Goal: Task Accomplishment & Management: Use online tool/utility

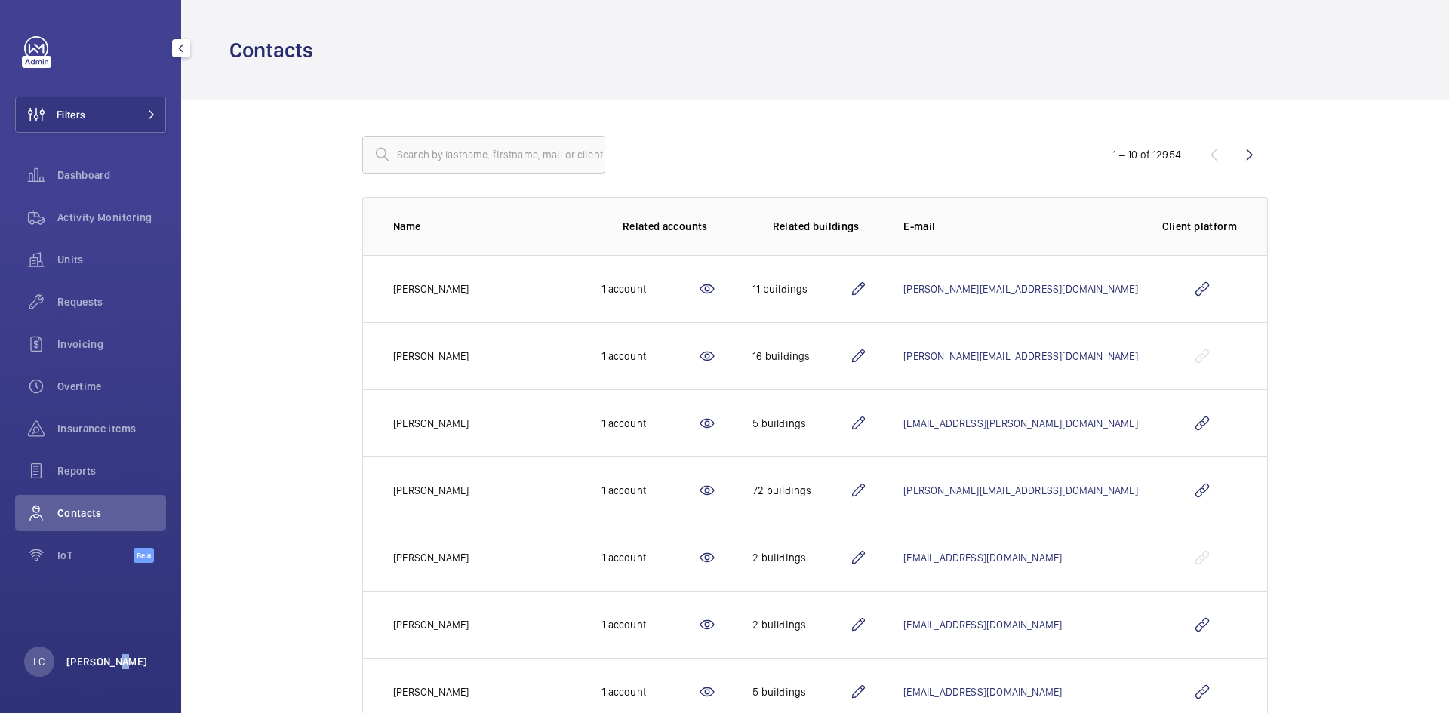
click at [119, 658] on p "[PERSON_NAME]" at bounding box center [107, 661] width 82 height 15
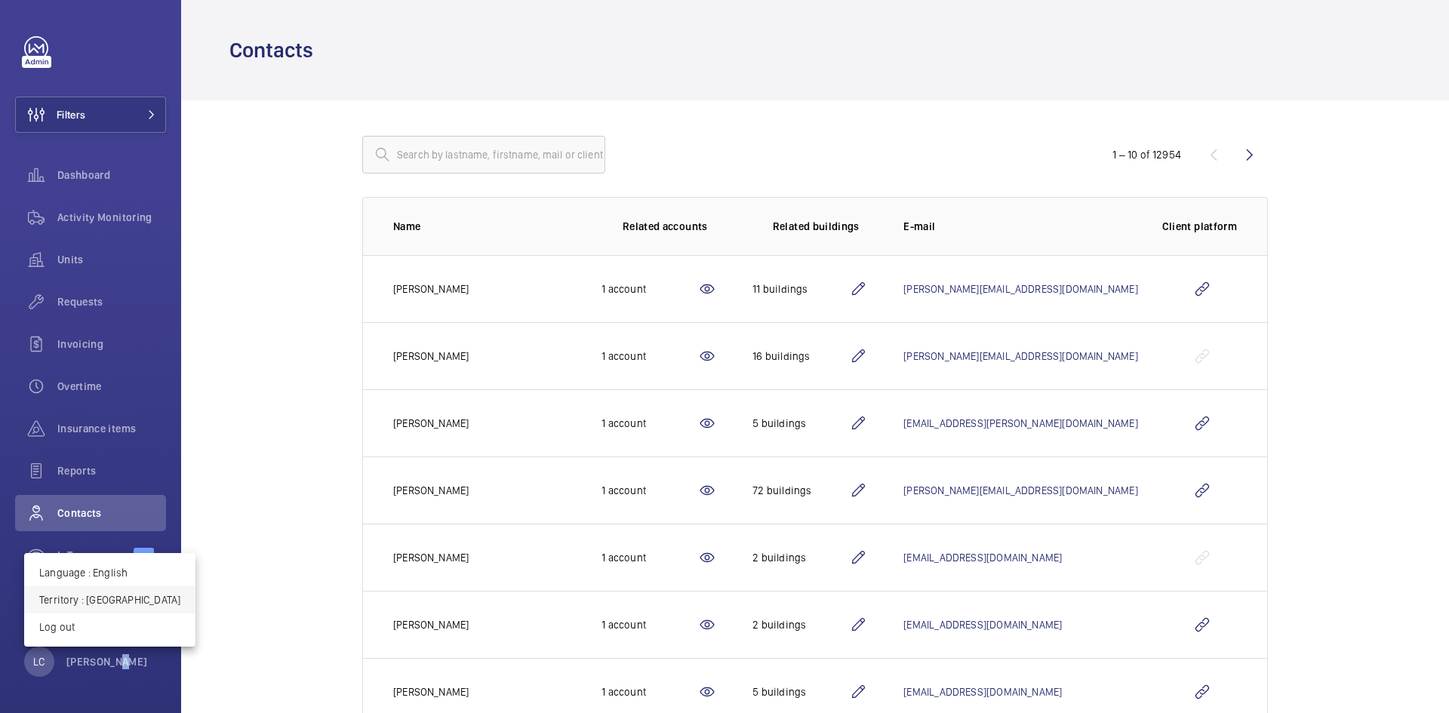
click at [146, 604] on p "Territory : United Kingdom" at bounding box center [109, 600] width 141 height 15
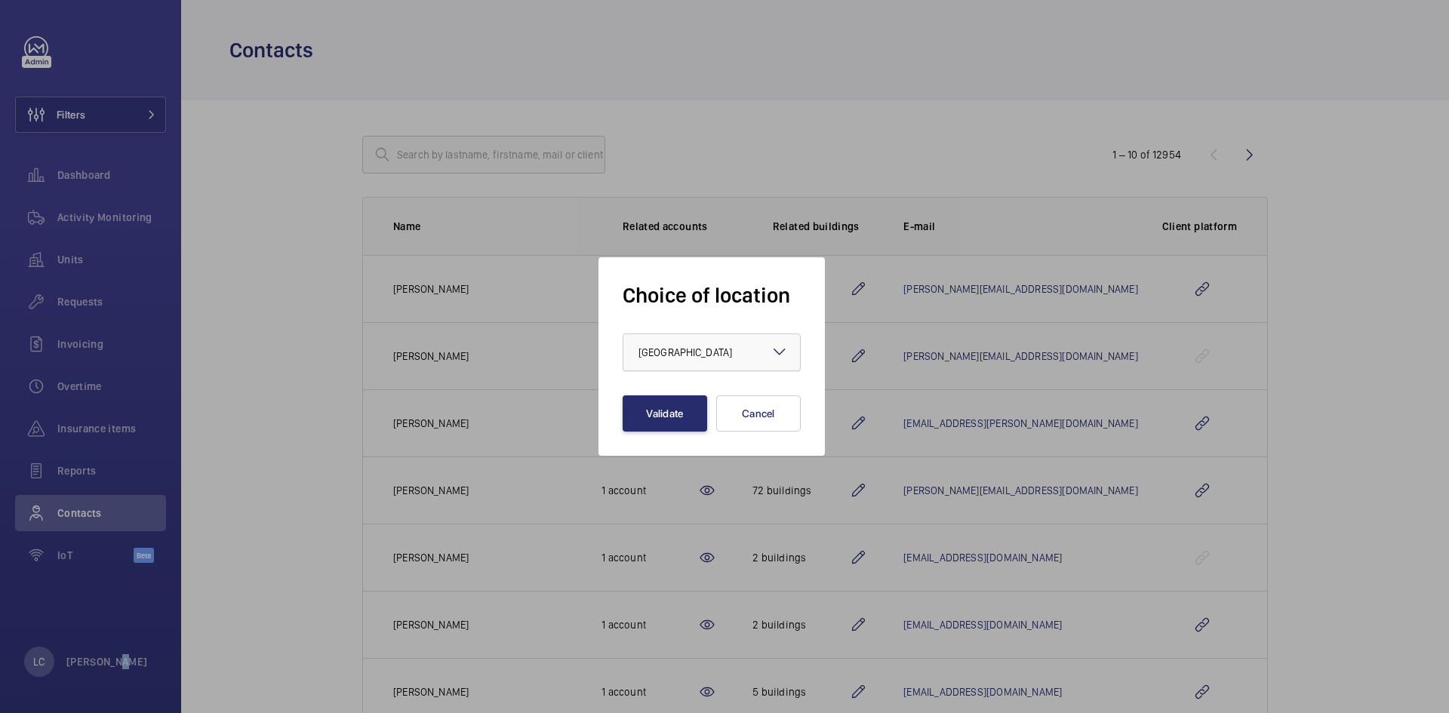
click at [634, 354] on div at bounding box center [712, 352] width 177 height 36
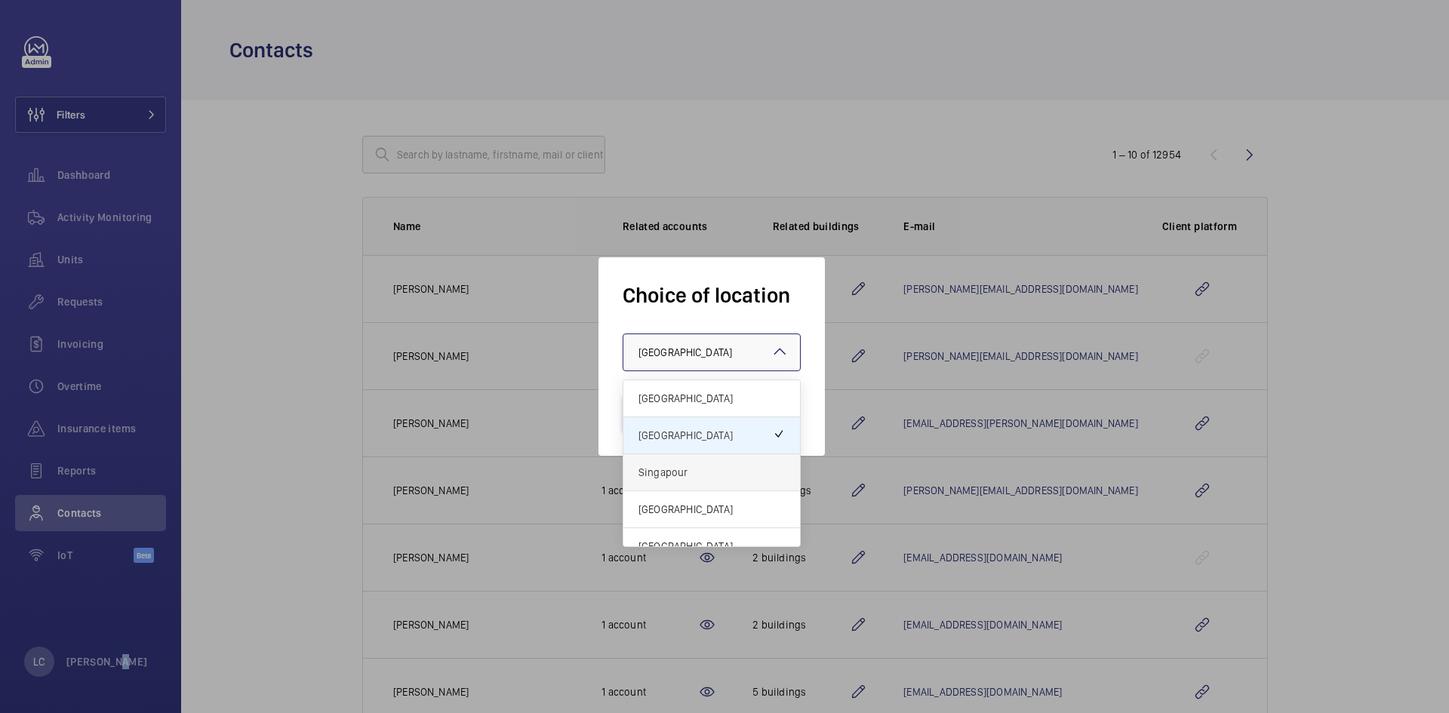
click at [664, 477] on span "Singapour" at bounding box center [712, 472] width 146 height 15
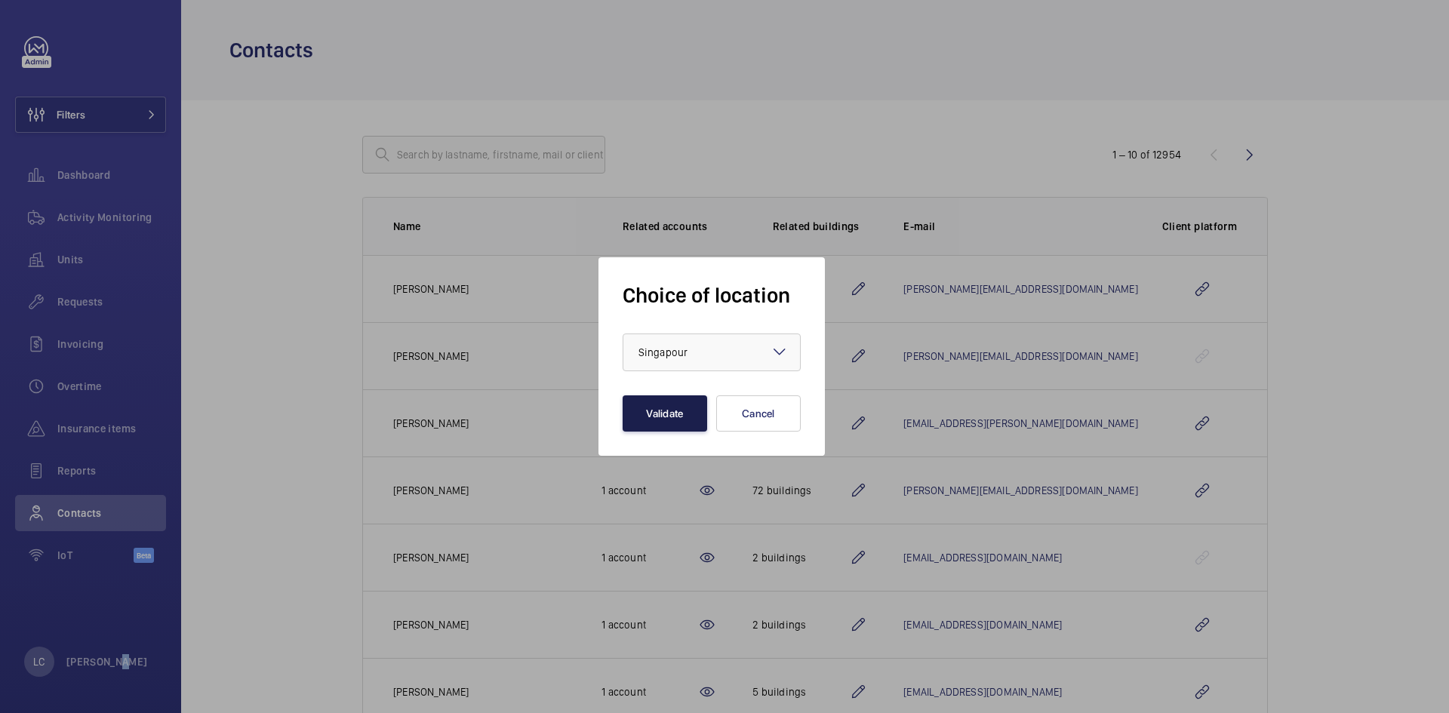
click at [662, 412] on button "Validate" at bounding box center [665, 414] width 85 height 36
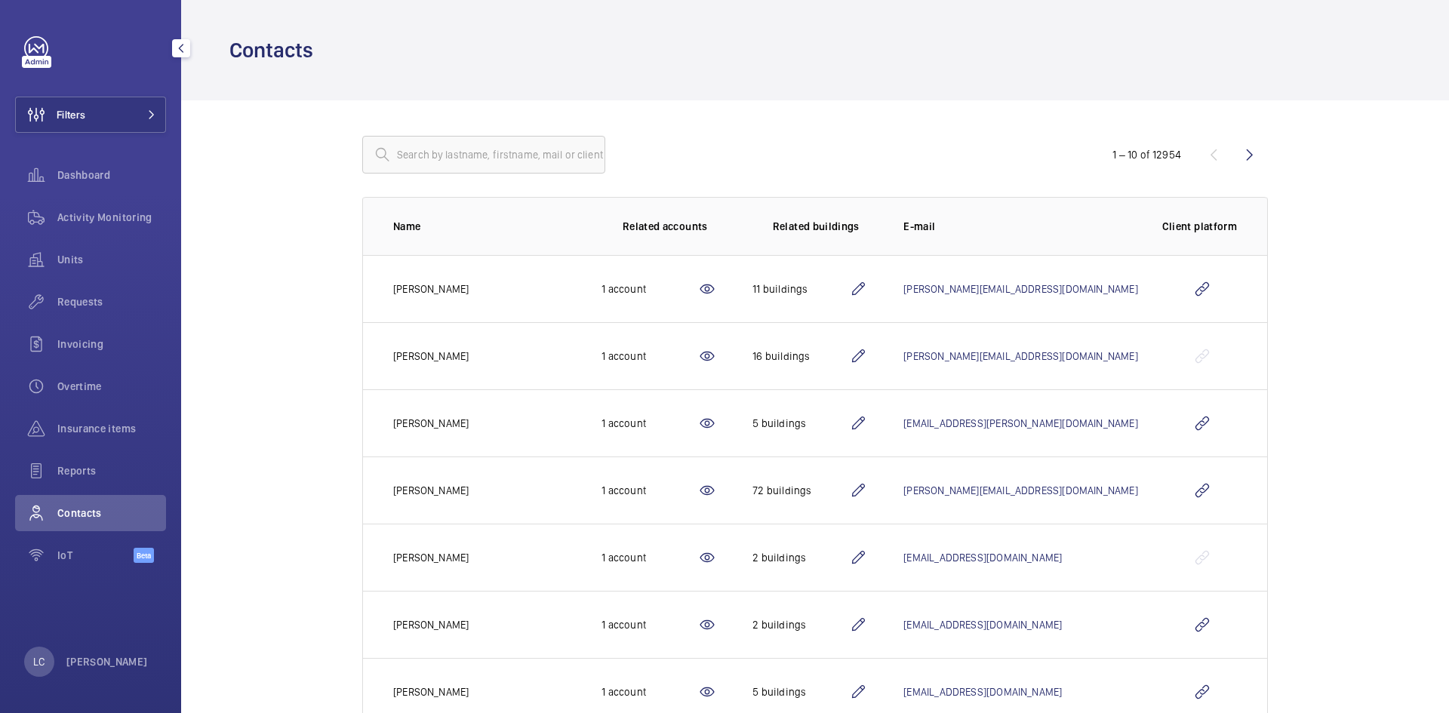
click at [88, 654] on div "[PERSON_NAME] [PERSON_NAME]" at bounding box center [86, 662] width 124 height 30
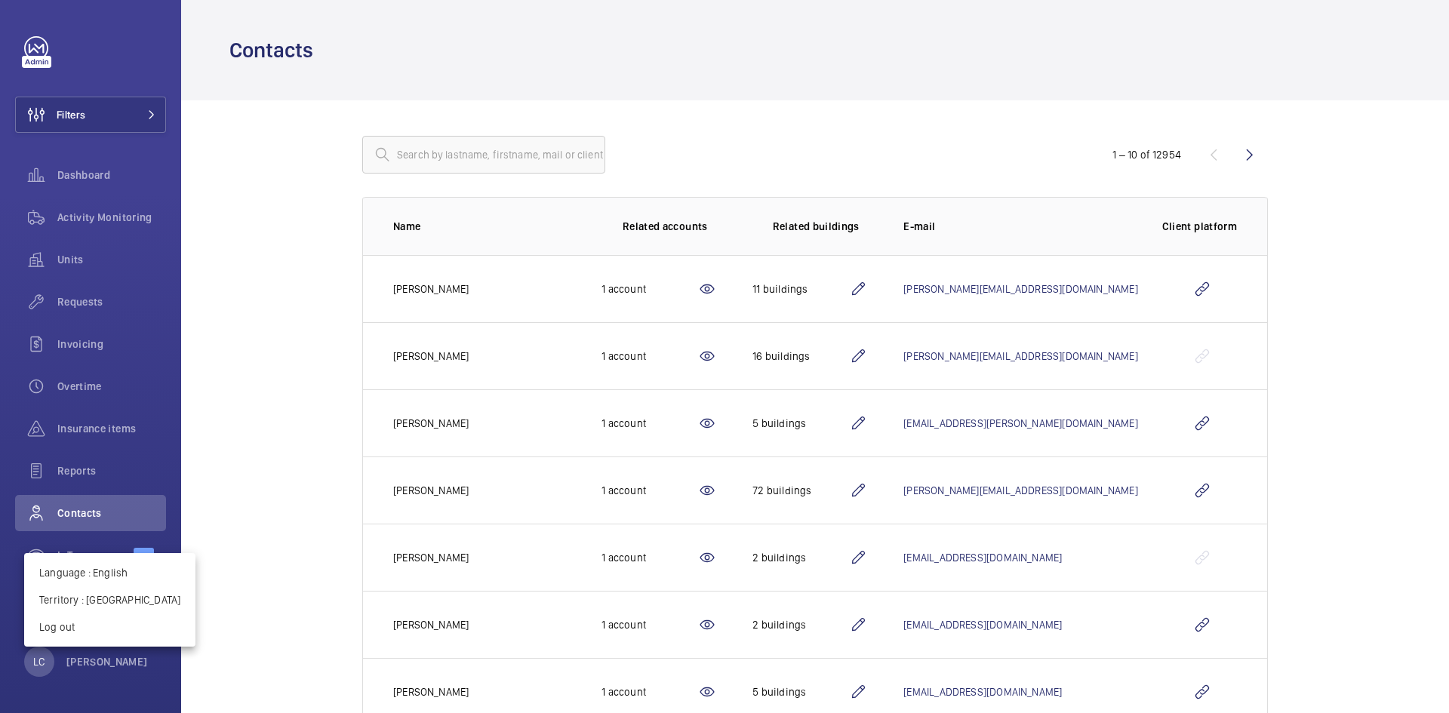
click at [148, 115] on div at bounding box center [724, 356] width 1449 height 713
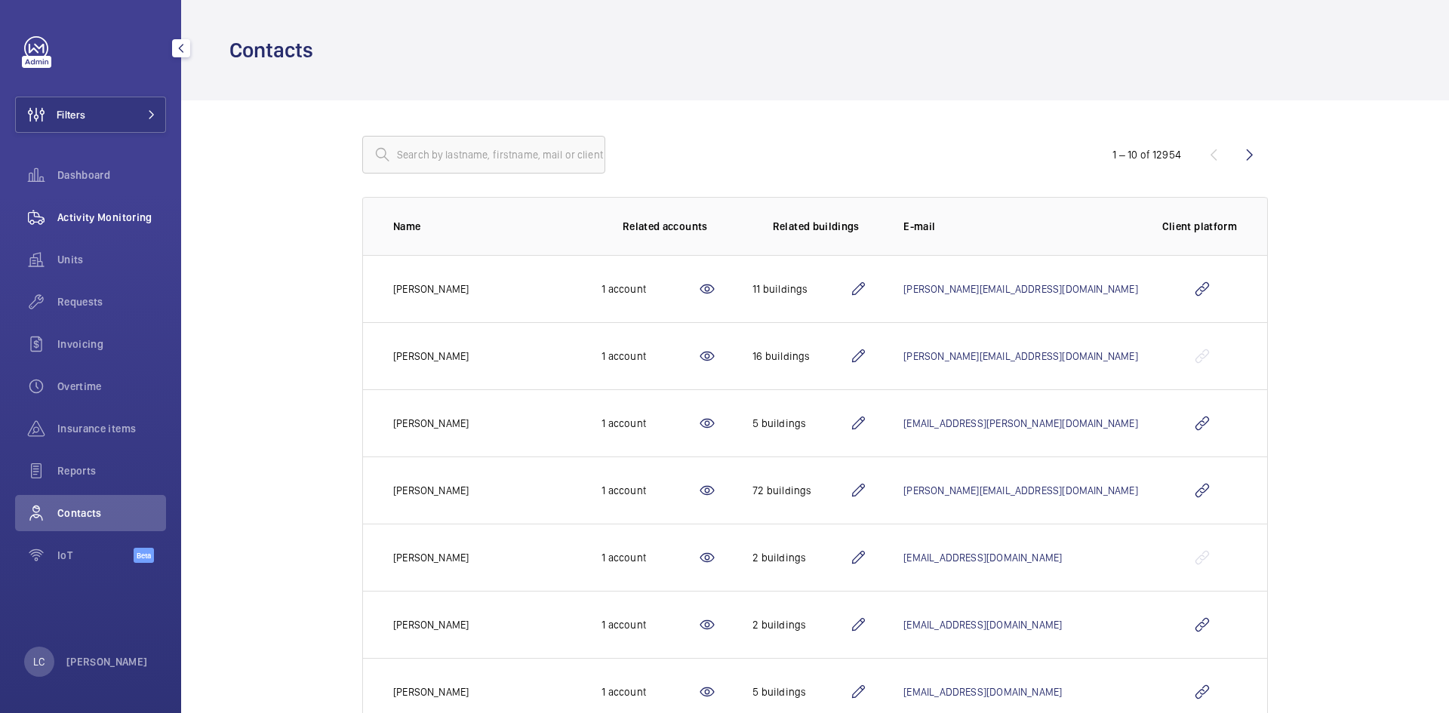
click at [112, 214] on span "Activity Monitoring" at bounding box center [111, 217] width 109 height 15
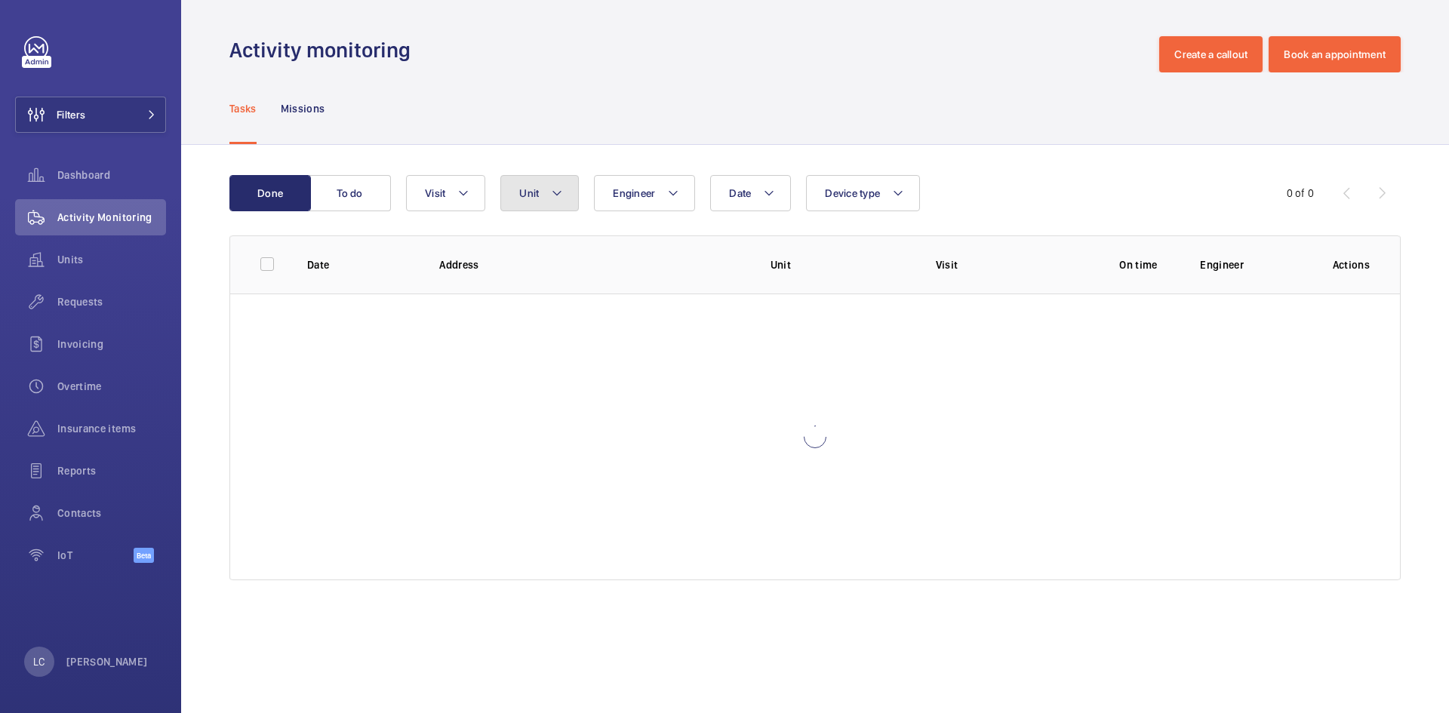
click at [526, 189] on span "Unit" at bounding box center [529, 193] width 20 height 12
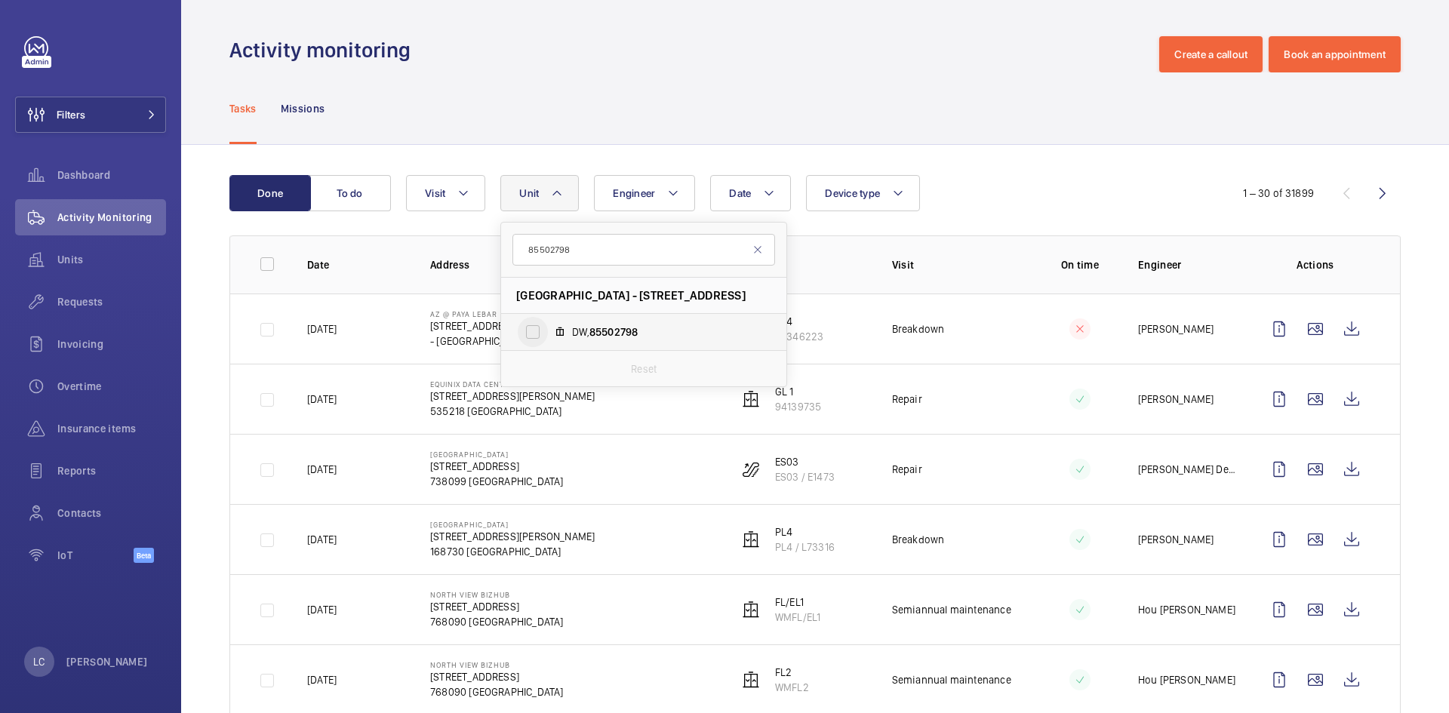
type input "85502798"
click at [528, 334] on input "DW, 85502798" at bounding box center [533, 332] width 30 height 30
checkbox input "true"
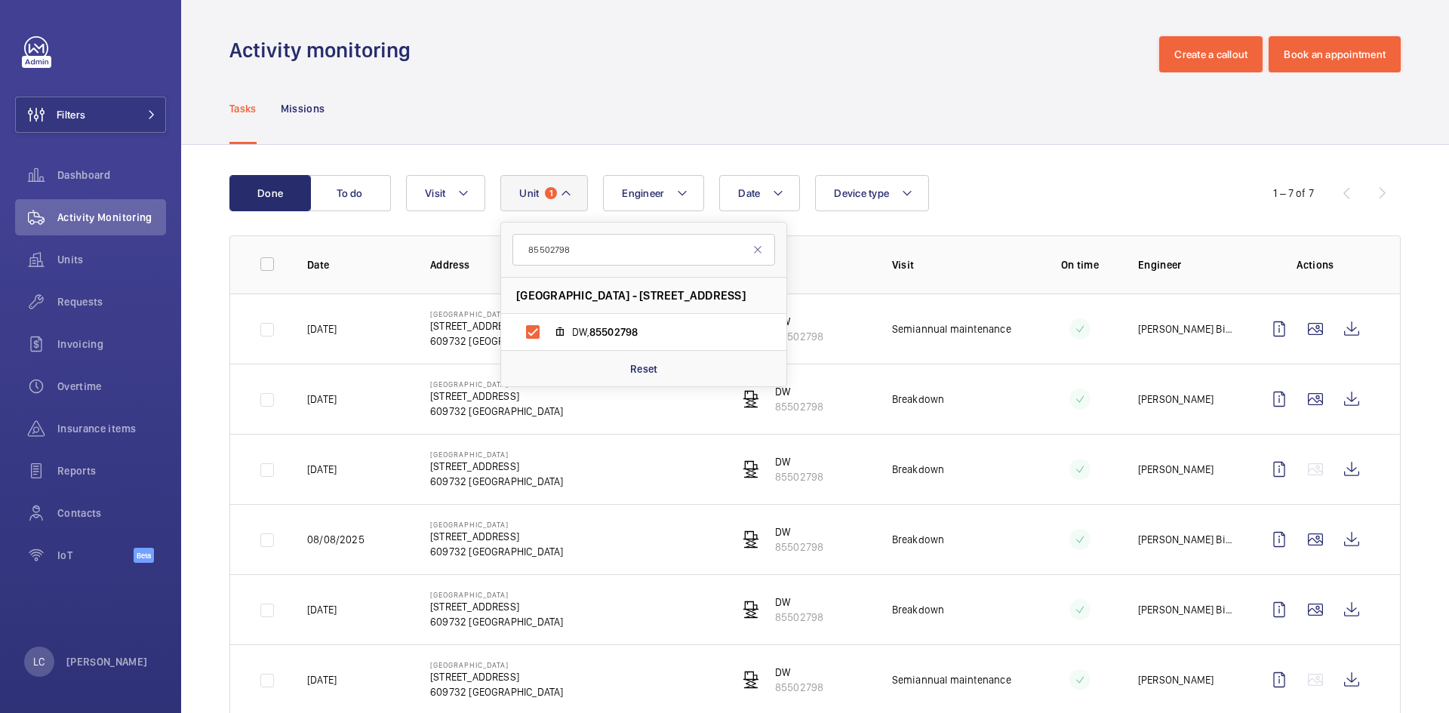
click at [546, 91] on div "Tasks Missions" at bounding box center [815, 108] width 1172 height 72
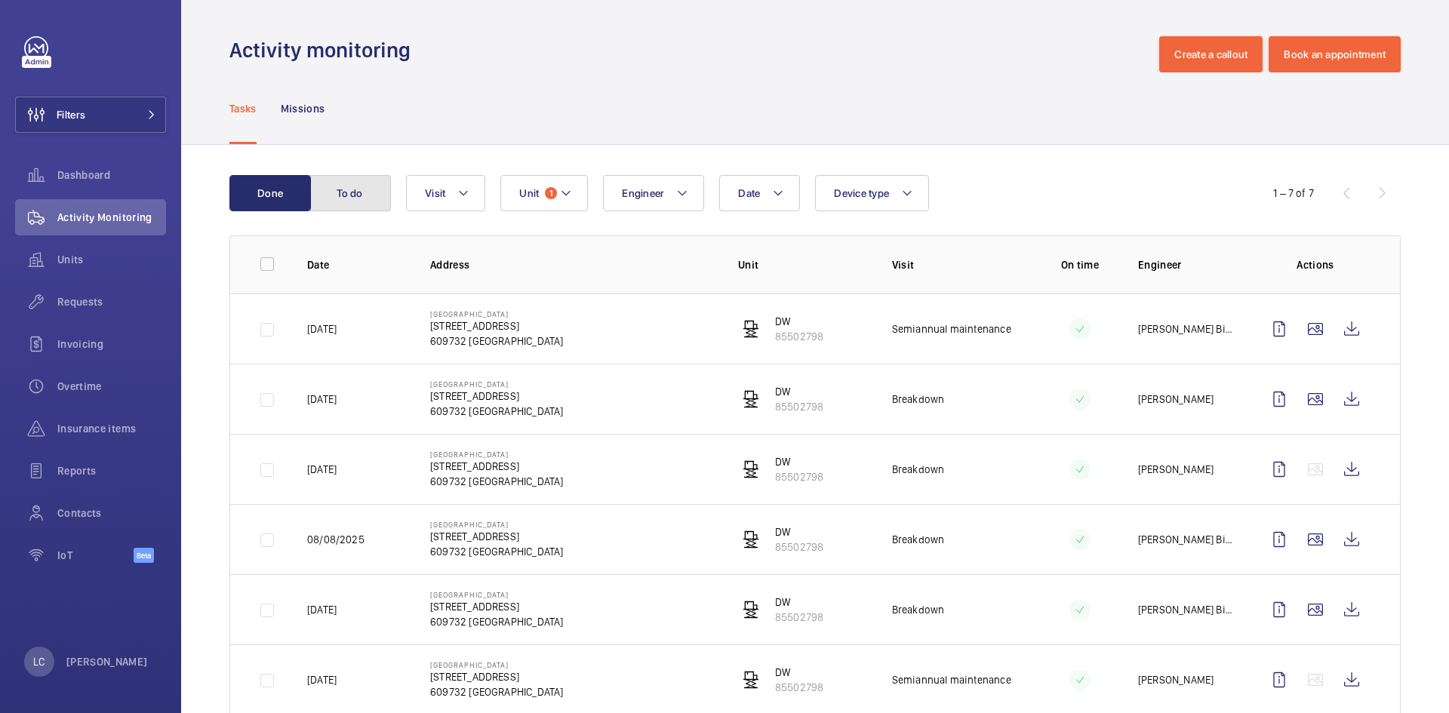
click at [349, 196] on button "To do" at bounding box center [351, 193] width 82 height 36
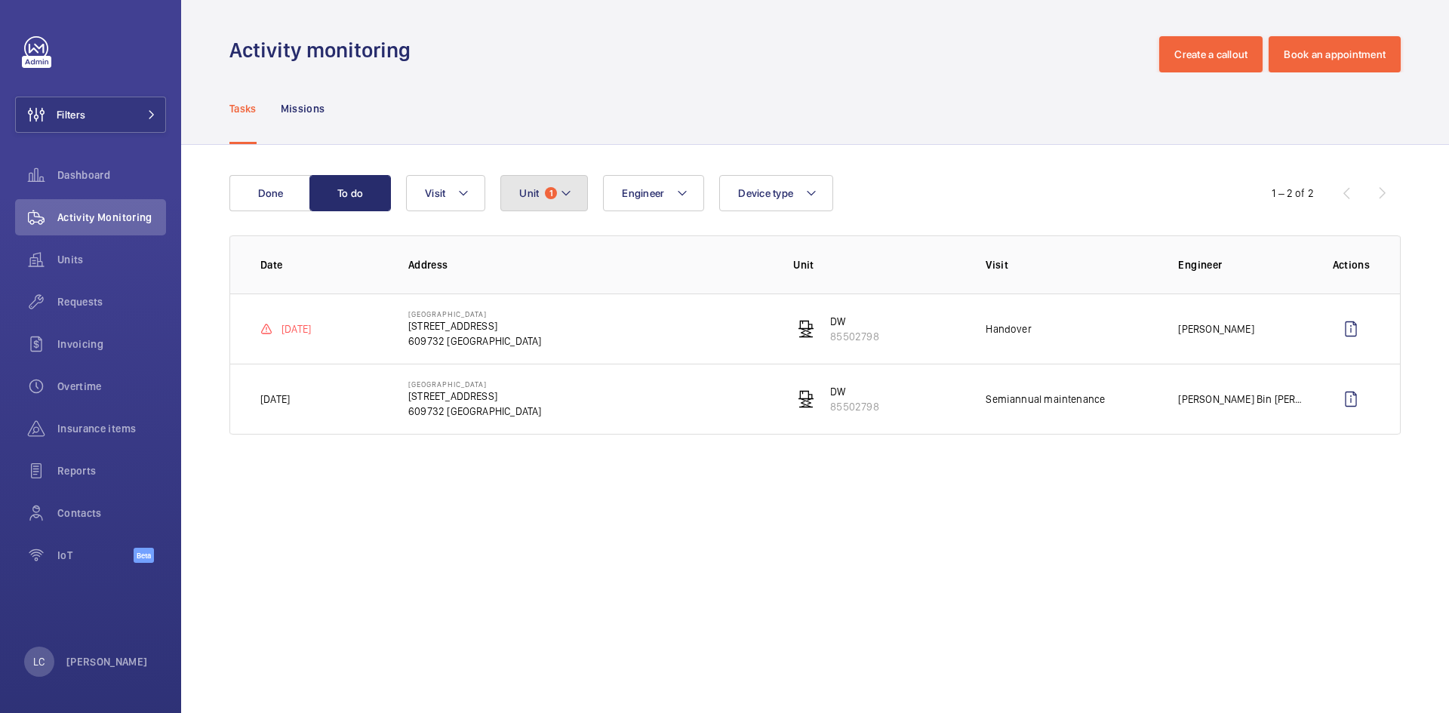
click at [545, 201] on button "Unit 1" at bounding box center [544, 193] width 88 height 36
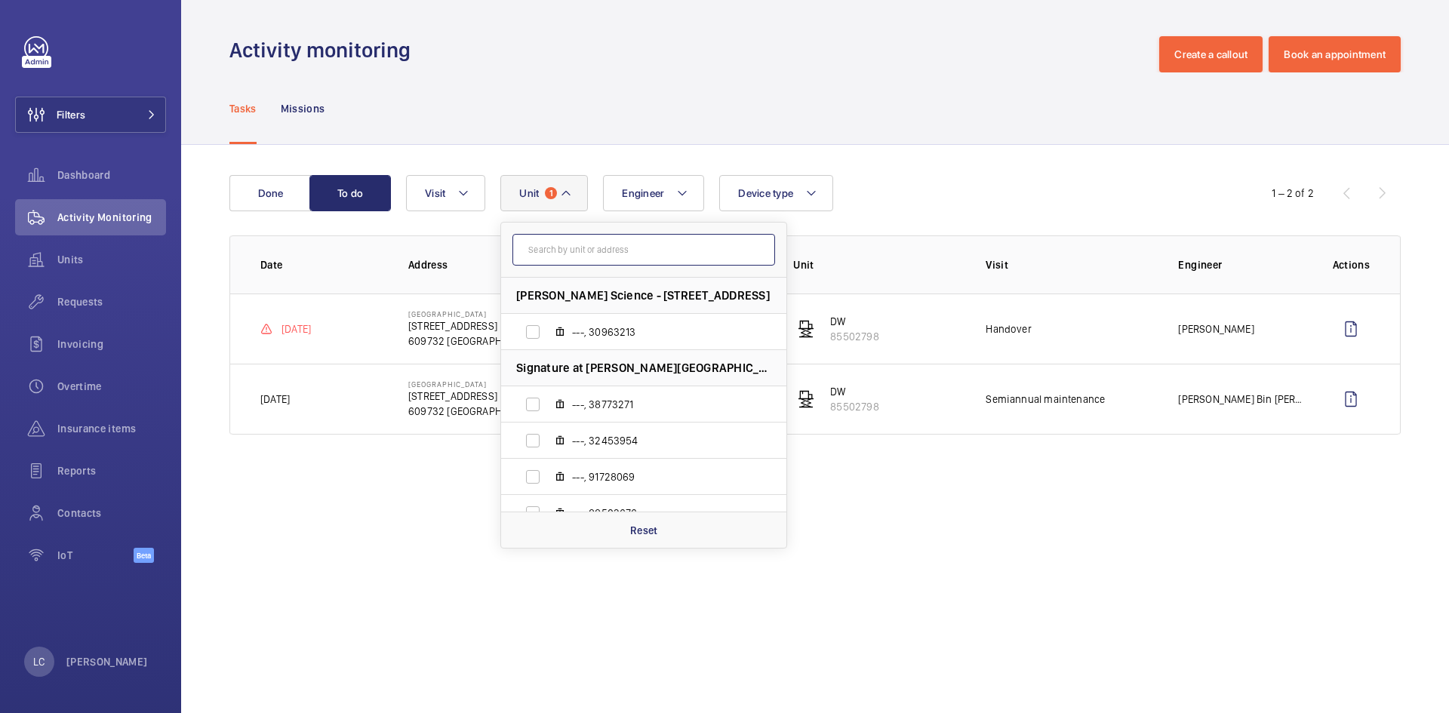
click at [559, 254] on input "text" at bounding box center [644, 250] width 263 height 32
paste input "47588814"
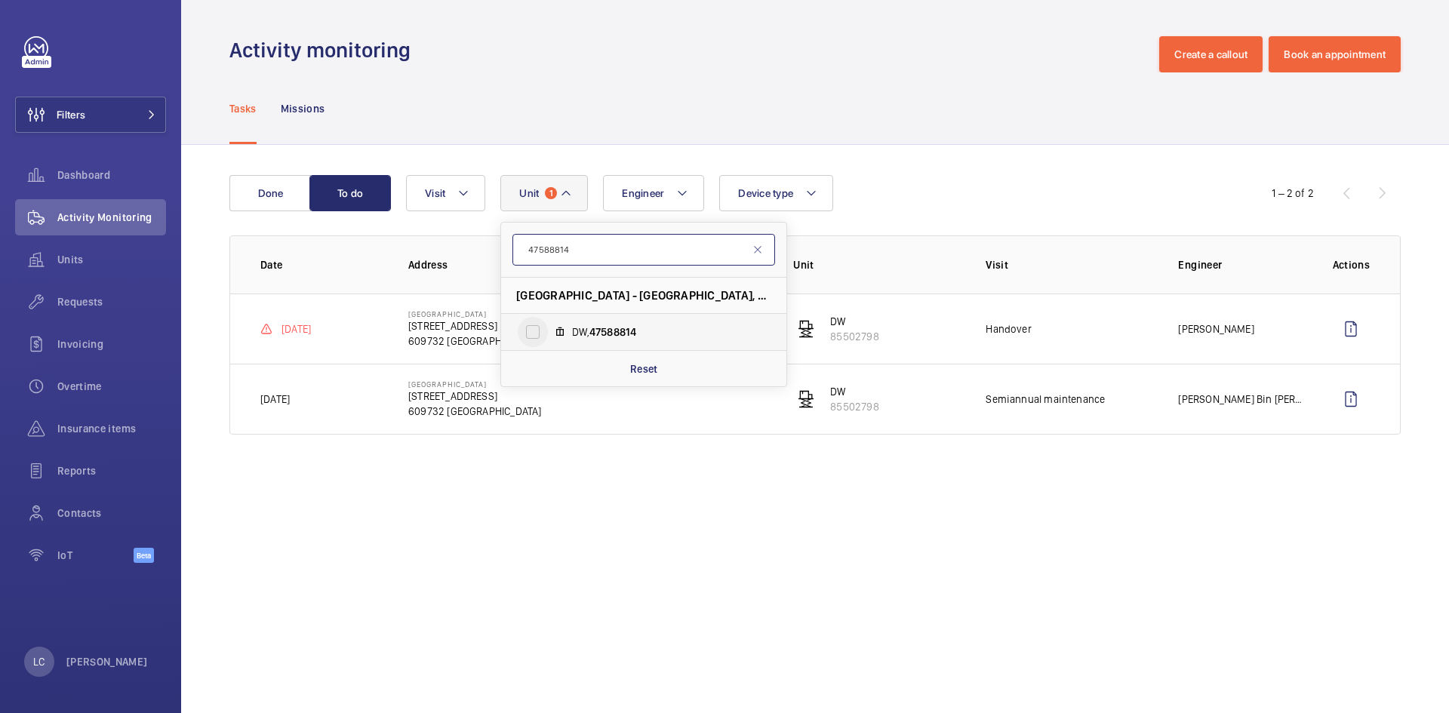
type input "47588814"
click at [525, 336] on input "DW, 47588814" at bounding box center [533, 332] width 30 height 30
checkbox input "true"
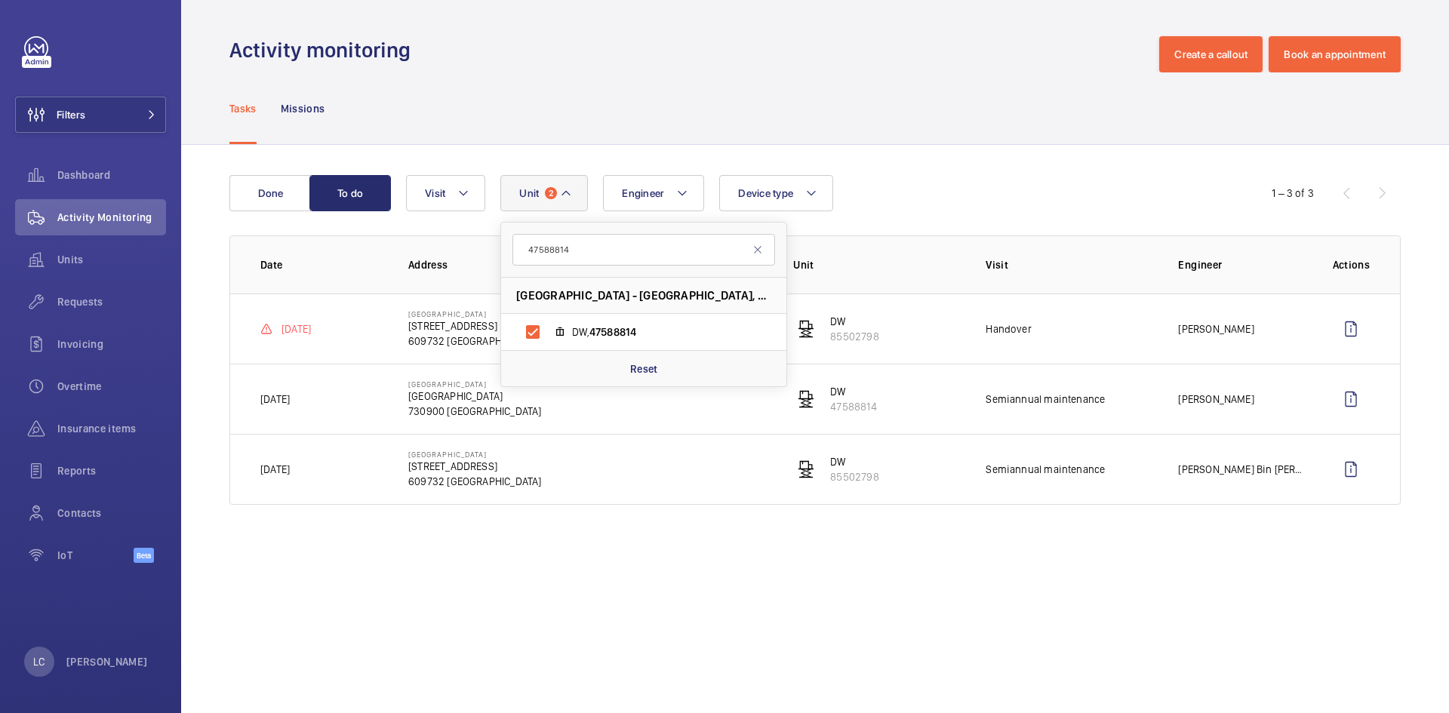
drag, startPoint x: 599, startPoint y: 329, endPoint x: 551, endPoint y: 600, distance: 275.1
click at [551, 600] on wm-front-admin-operations-monitoring "Activity monitoring Create a callout Book an appointment Tasks Missions Done To…" at bounding box center [815, 356] width 1268 height 713
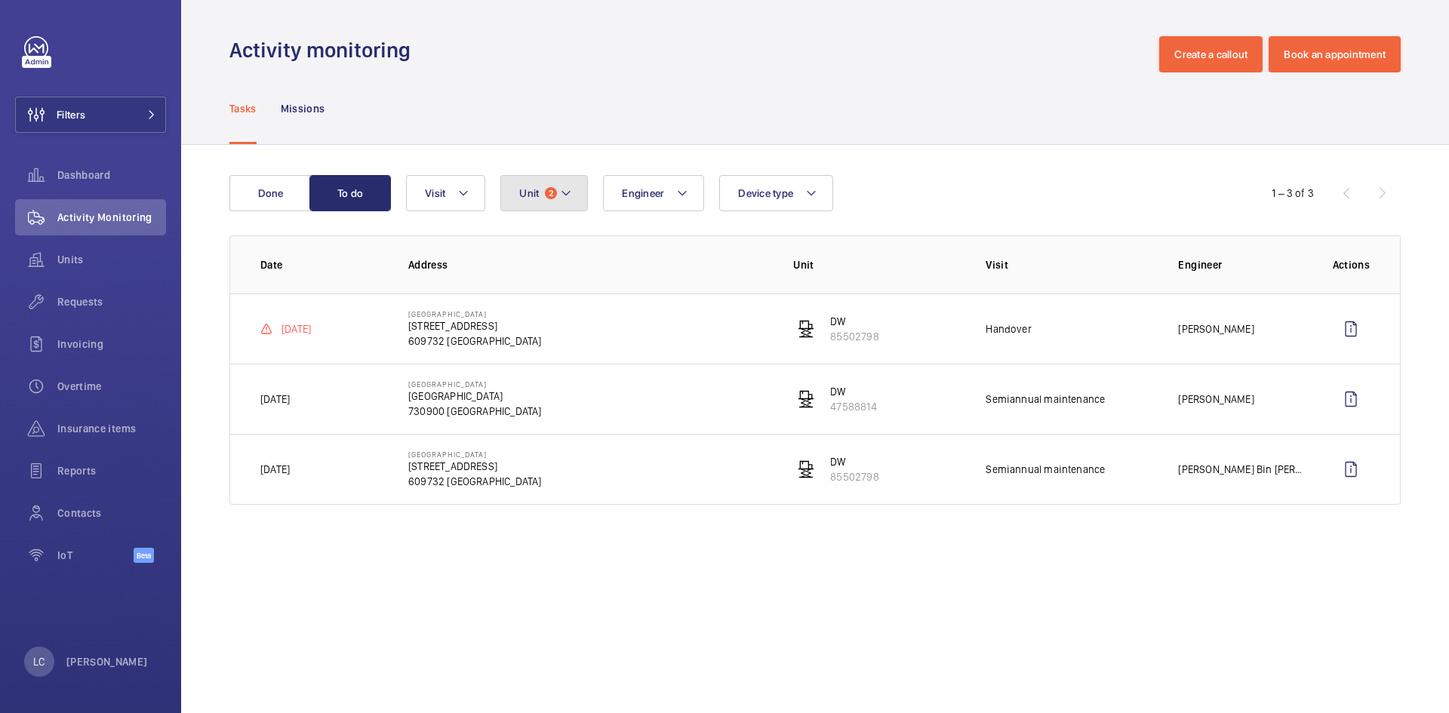
click at [555, 196] on span "2" at bounding box center [551, 193] width 12 height 12
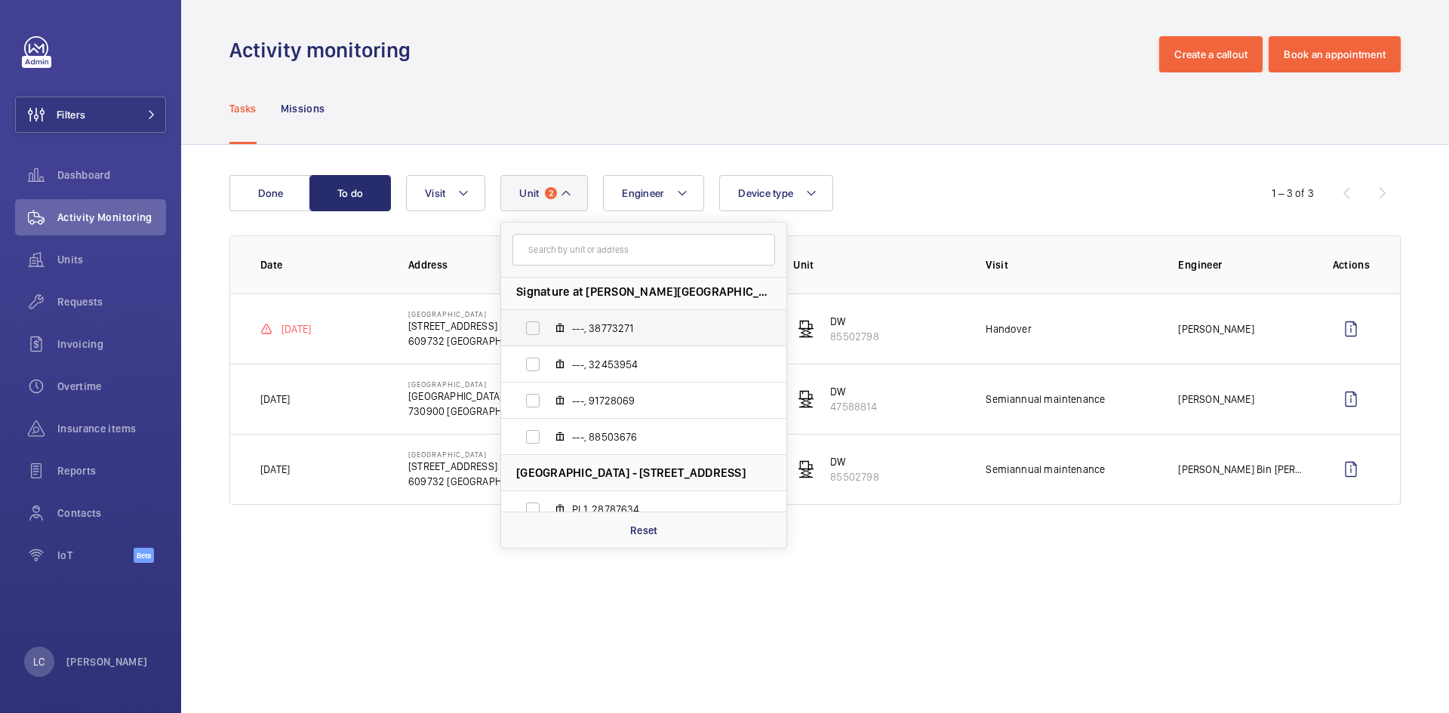
scroll to position [226, 0]
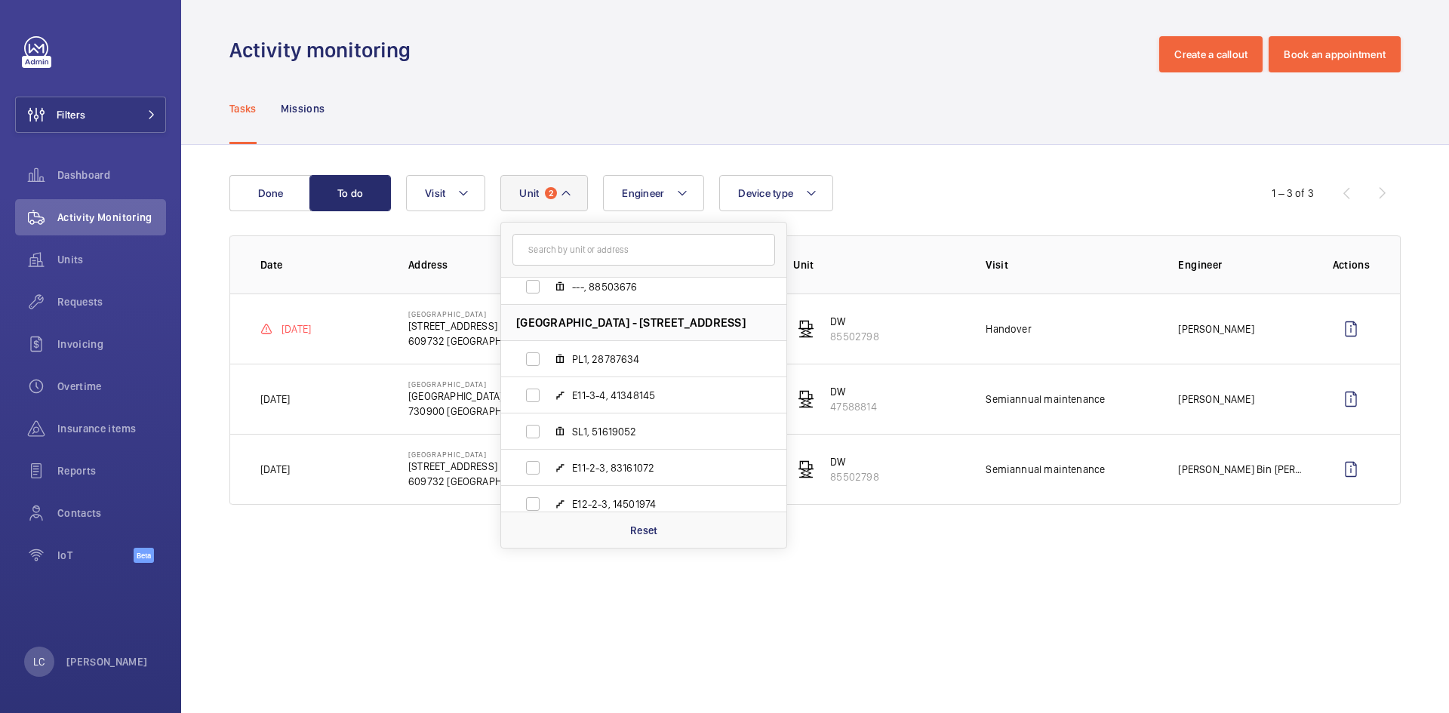
click at [606, 251] on input "text" at bounding box center [644, 250] width 263 height 32
drag, startPoint x: 606, startPoint y: 251, endPoint x: 553, endPoint y: 250, distance: 52.8
click at [553, 254] on input "text" at bounding box center [644, 250] width 263 height 32
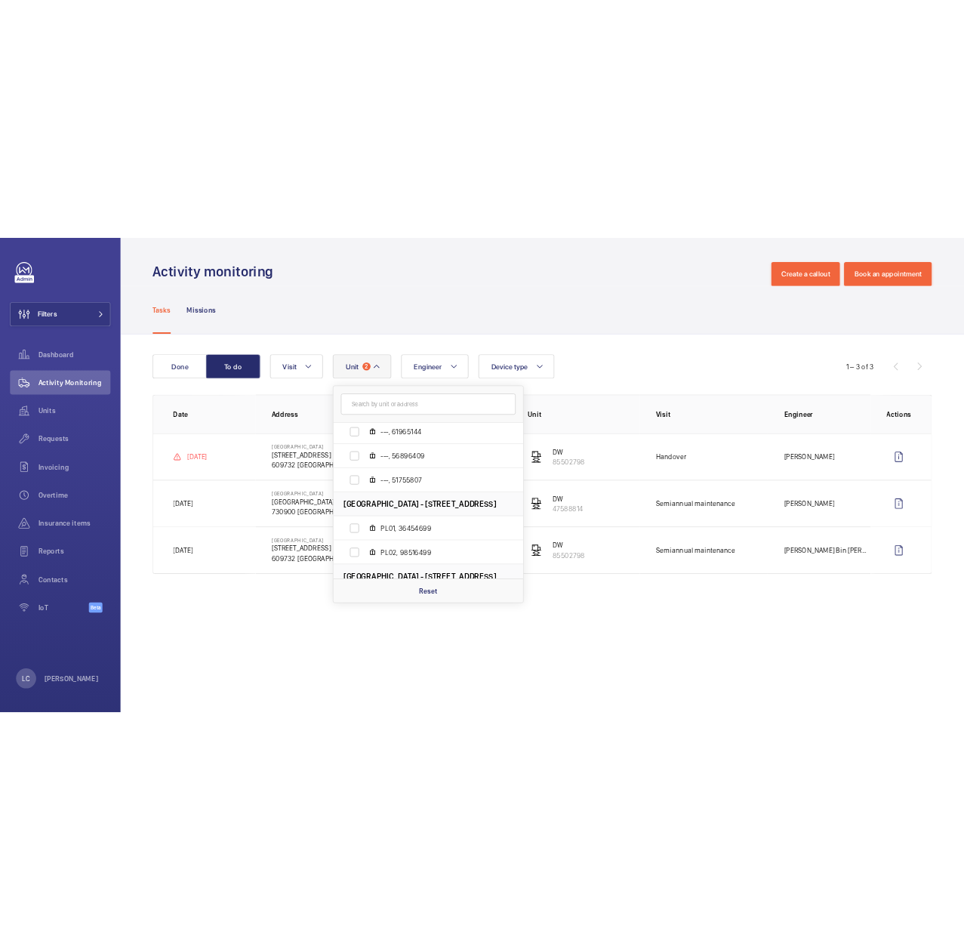
scroll to position [1650, 0]
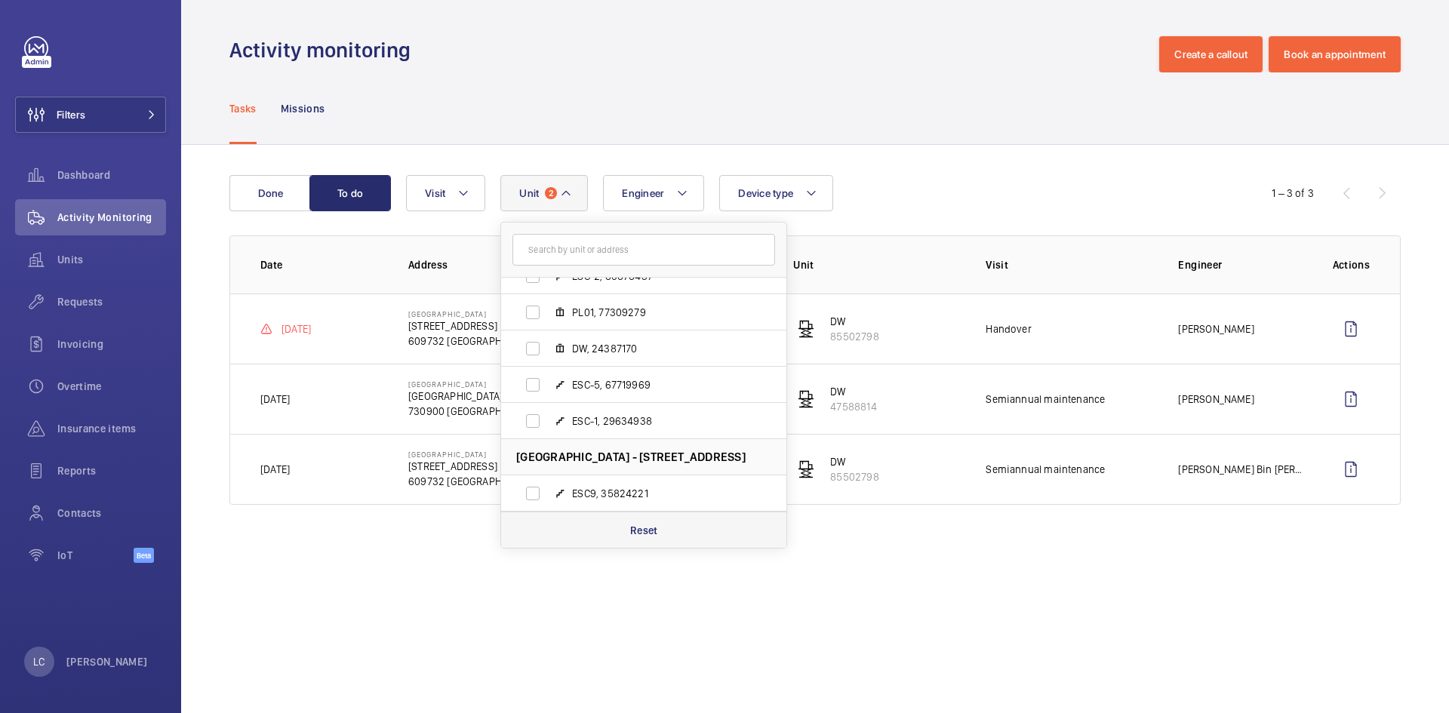
click at [654, 544] on div "Reset" at bounding box center [643, 530] width 285 height 36
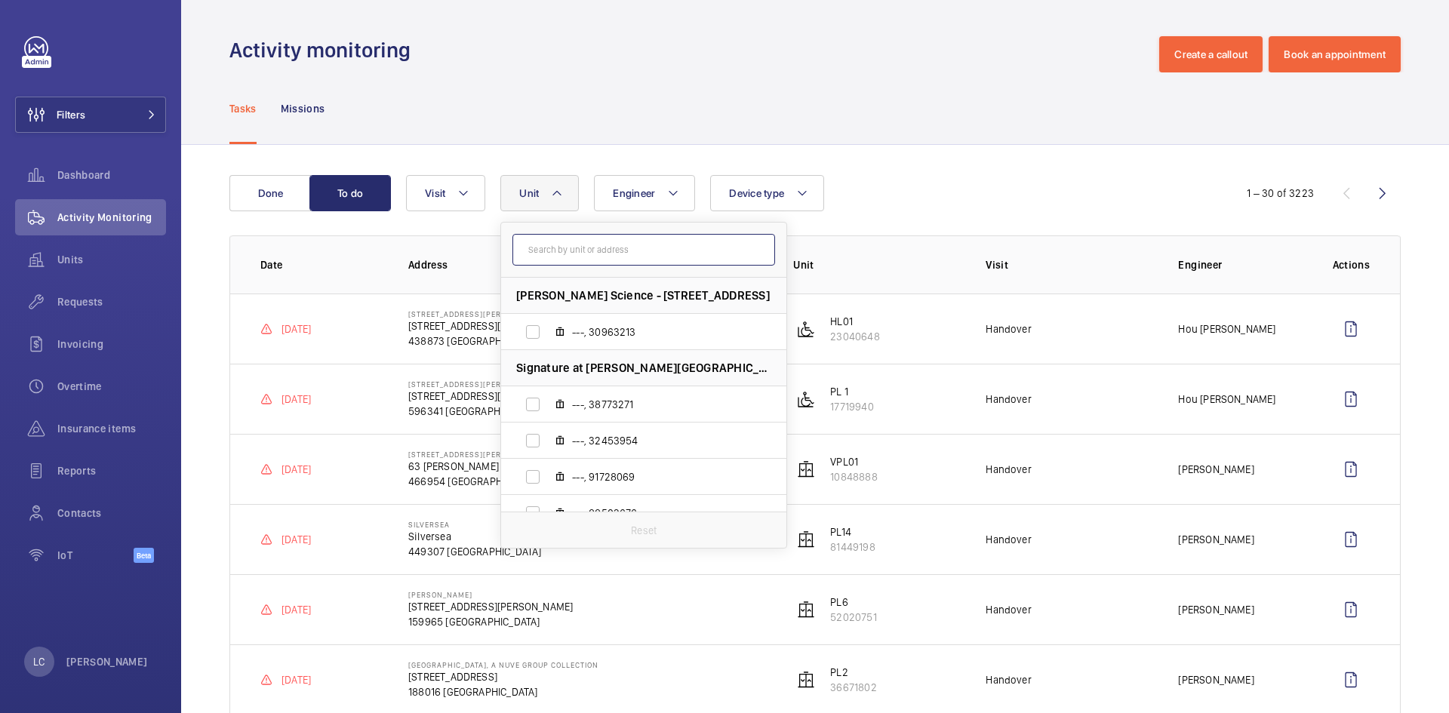
paste input "47588814"
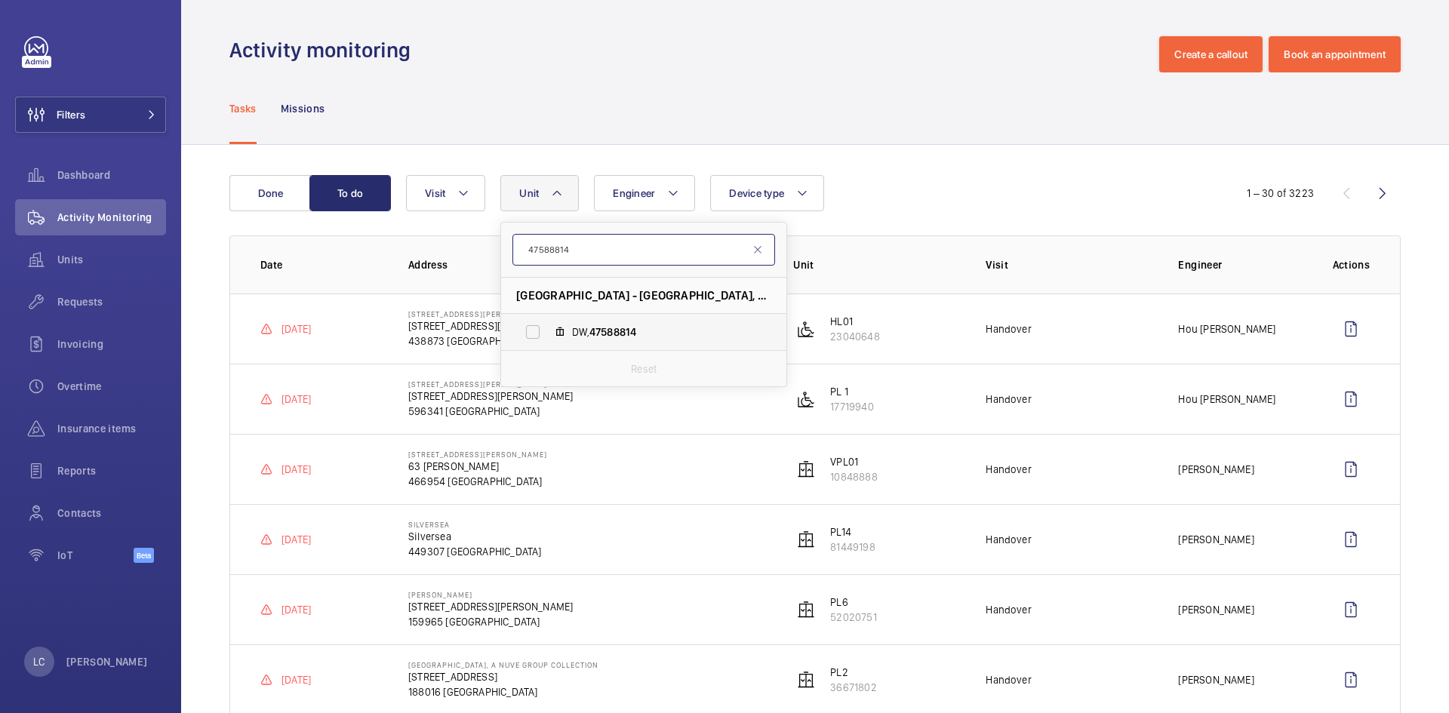
type input "47588814"
click at [627, 334] on span "47588814" at bounding box center [613, 332] width 47 height 12
click at [548, 334] on input "DW, 47588814" at bounding box center [533, 332] width 30 height 30
checkbox input "true"
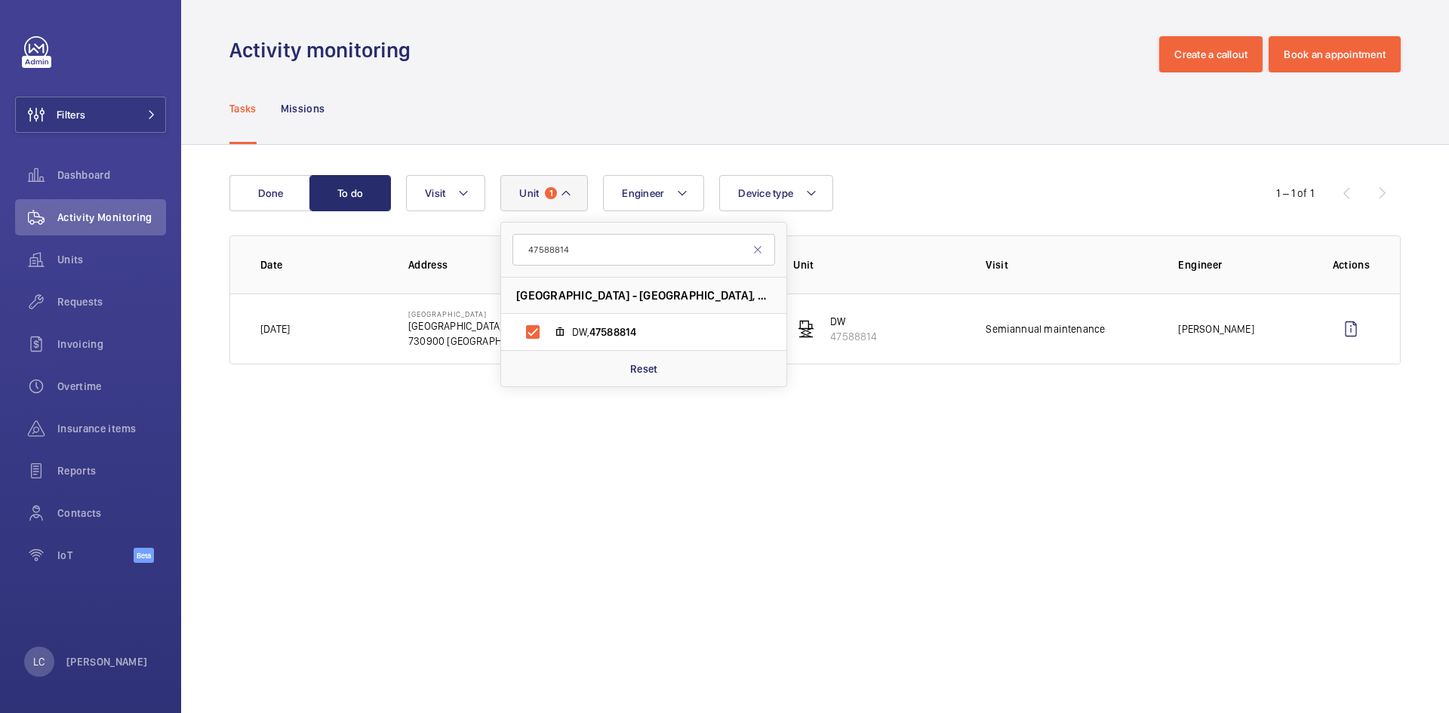
click at [784, 519] on wm-front-admin-operations-monitoring "Activity monitoring Create a callout Book an appointment Tasks Missions Done To…" at bounding box center [815, 356] width 1268 height 713
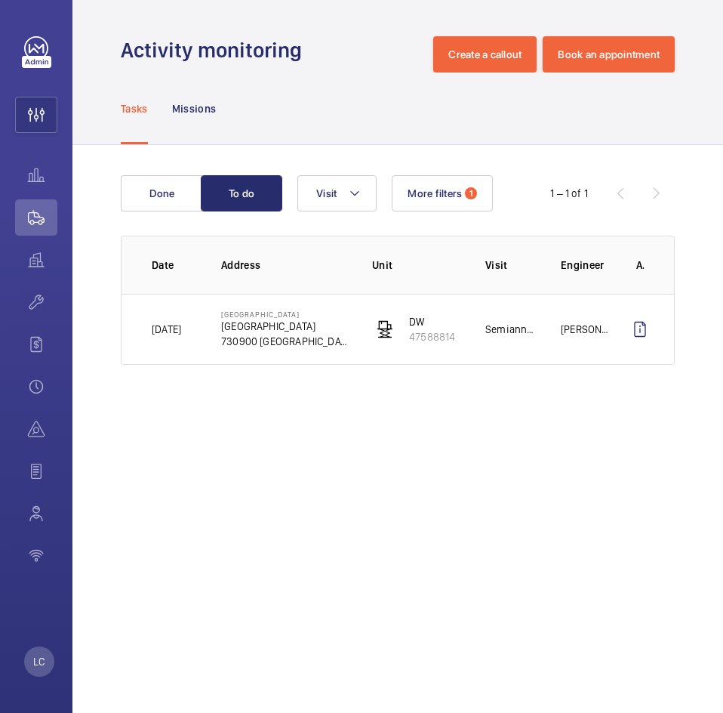
click at [628, 639] on wm-front-admin-operations-monitoring "Activity monitoring Create a callout Book an appointment Tasks Missions Done To…" at bounding box center [397, 356] width 651 height 713
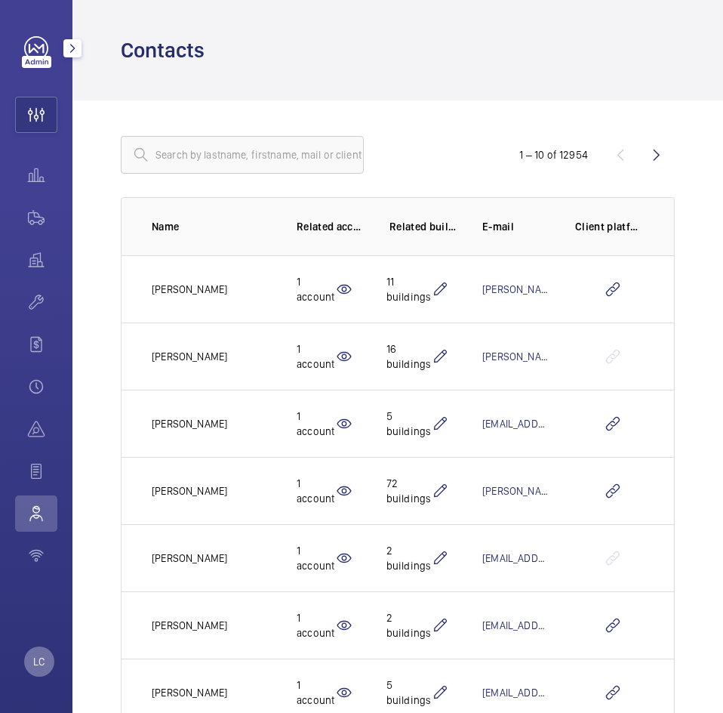
click at [35, 664] on p "LC" at bounding box center [38, 661] width 11 height 15
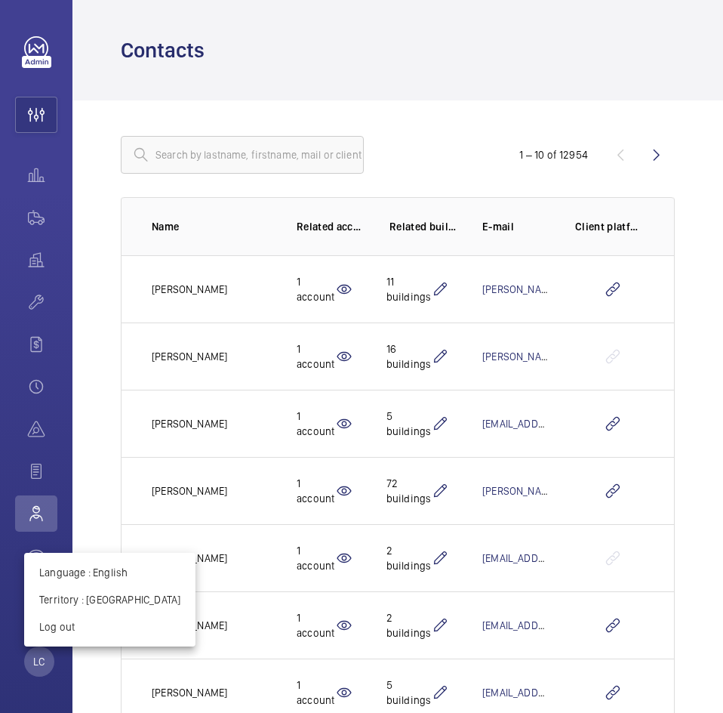
click at [38, 214] on div at bounding box center [361, 356] width 723 height 713
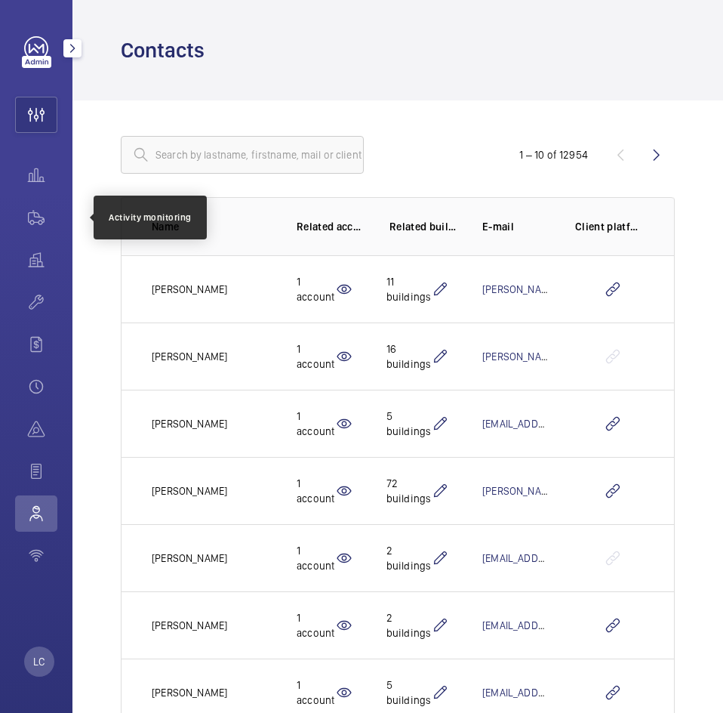
drag, startPoint x: 57, startPoint y: 229, endPoint x: 66, endPoint y: 235, distance: 11.1
click at [59, 233] on div "LC" at bounding box center [36, 356] width 72 height 713
click at [35, 229] on wm-front-icon-button at bounding box center [36, 217] width 42 height 36
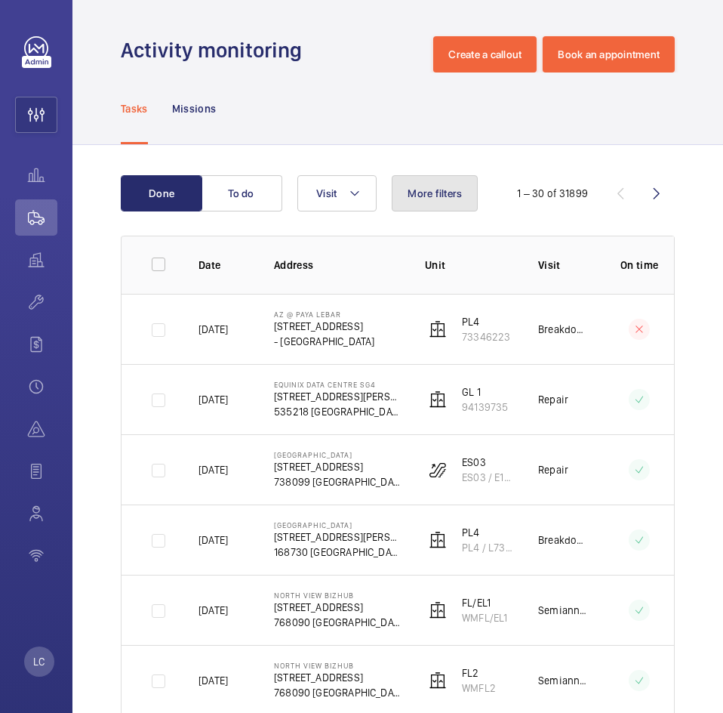
click at [461, 211] on button "More filters" at bounding box center [435, 193] width 86 height 36
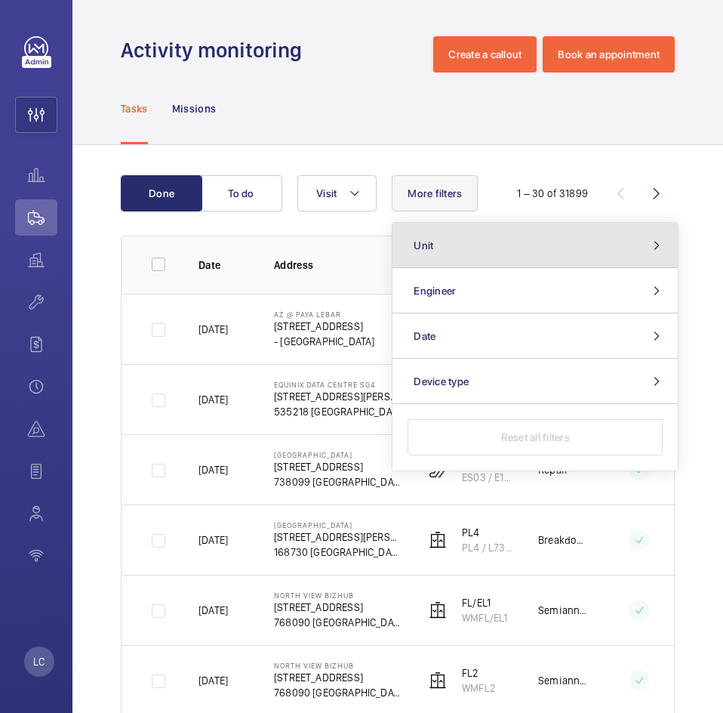
click at [466, 242] on button "Unit" at bounding box center [535, 245] width 285 height 45
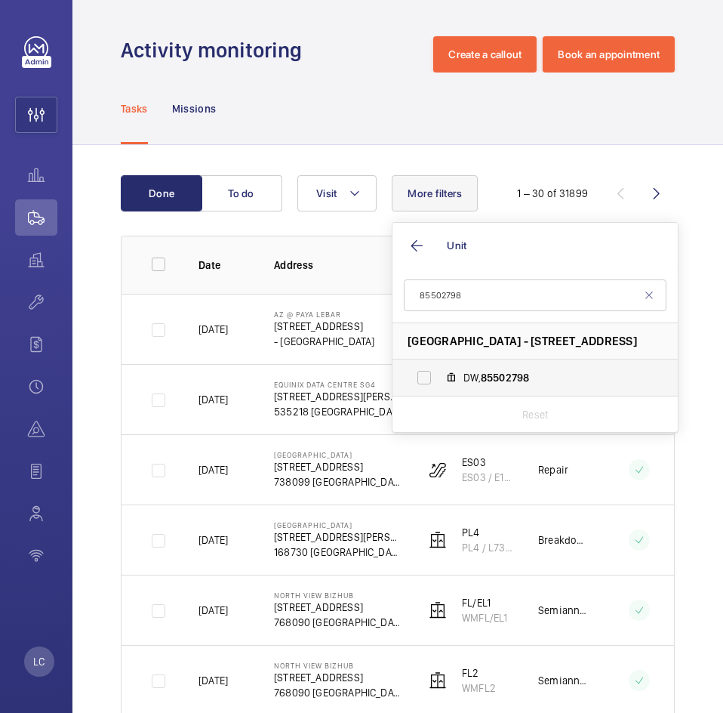
type input "85502798"
click at [455, 383] on label "DW, 85502798" at bounding box center [523, 377] width 261 height 36
click at [439, 383] on input "DW, 85502798" at bounding box center [424, 377] width 30 height 30
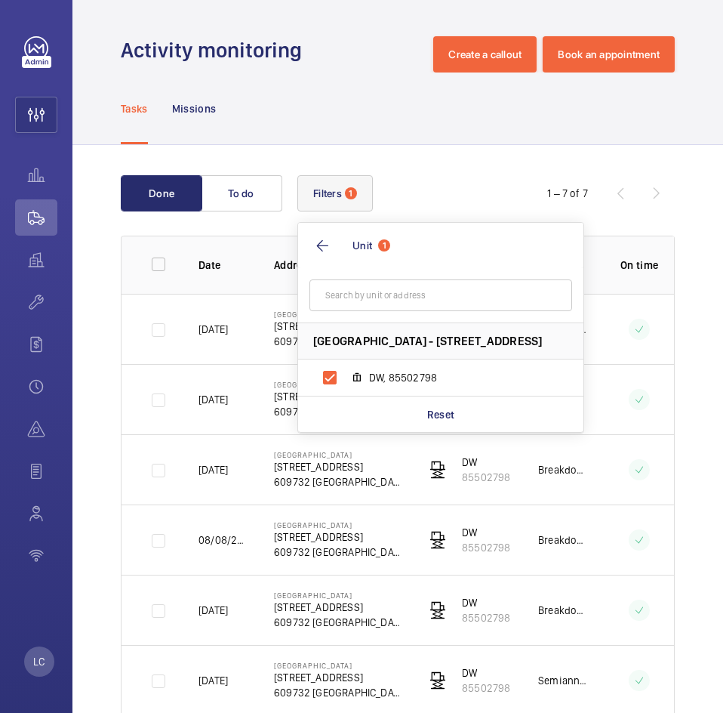
click at [482, 149] on div "Done To do Filters 1 Unit 1 [GEOGRAPHIC_DATA] - [STREET_ADDRESS][GEOGRAPHIC_DAT…" at bounding box center [397, 483] width 651 height 677
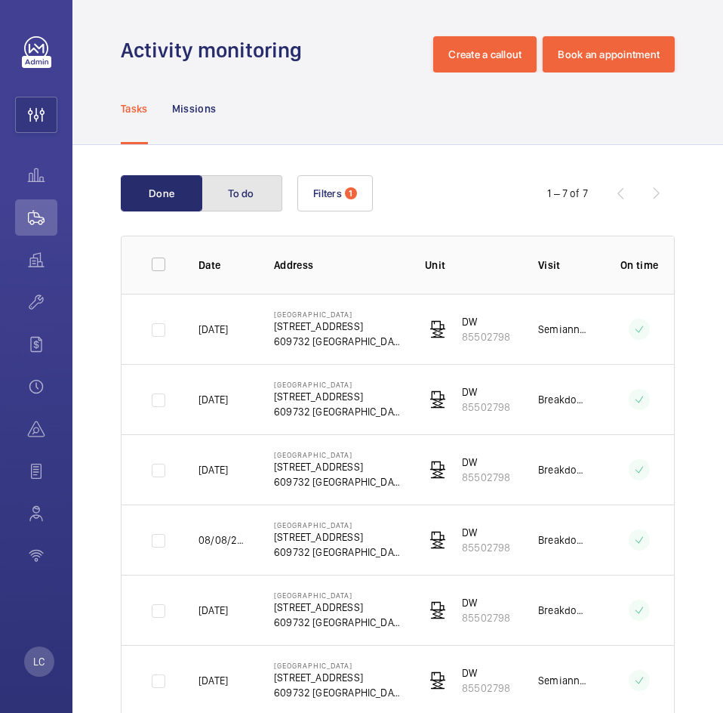
click at [255, 198] on button "To do" at bounding box center [242, 193] width 82 height 36
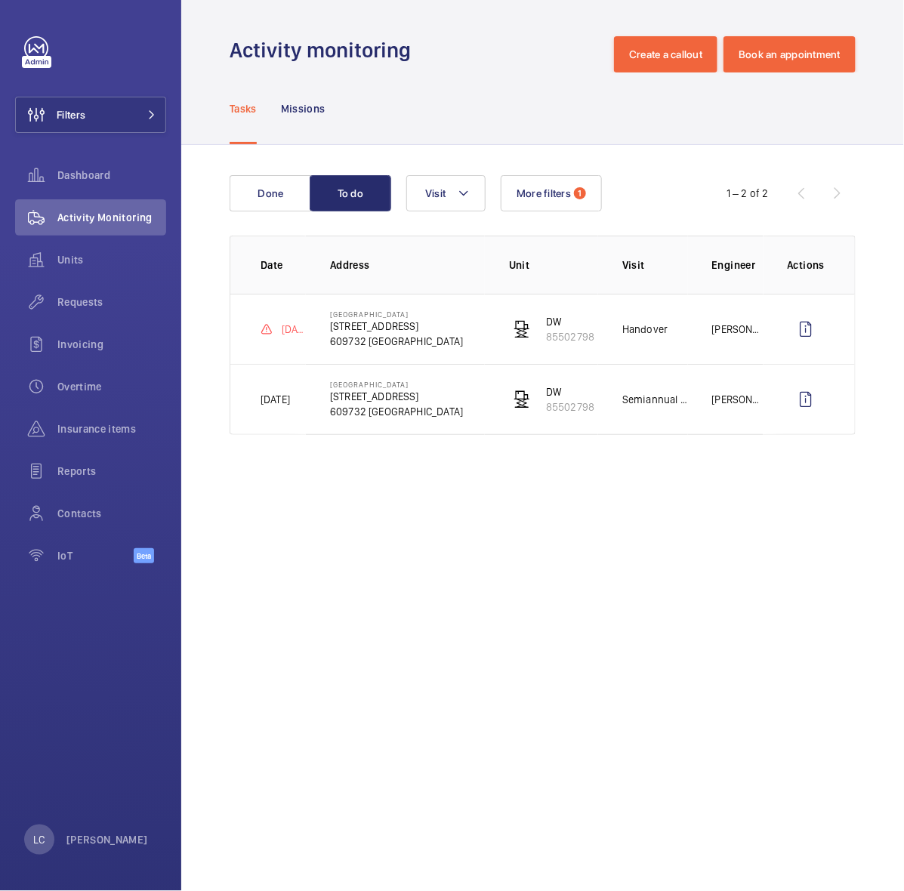
click at [443, 557] on wm-front-admin-operations-monitoring "Activity monitoring Create a callout Book an appointment Tasks Missions Done To…" at bounding box center [542, 445] width 722 height 891
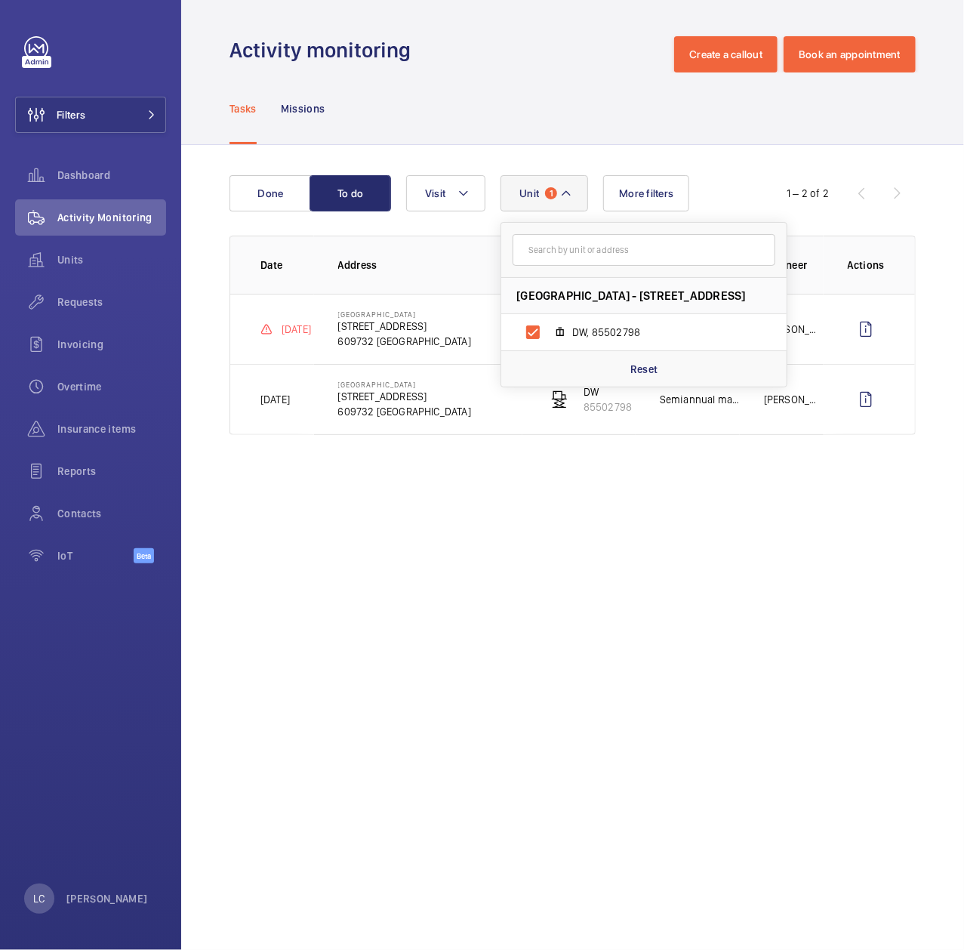
click at [530, 712] on wm-front-admin-operations-monitoring "Activity monitoring Create a callout Book an appointment Tasks Missions Done To…" at bounding box center [572, 475] width 783 height 950
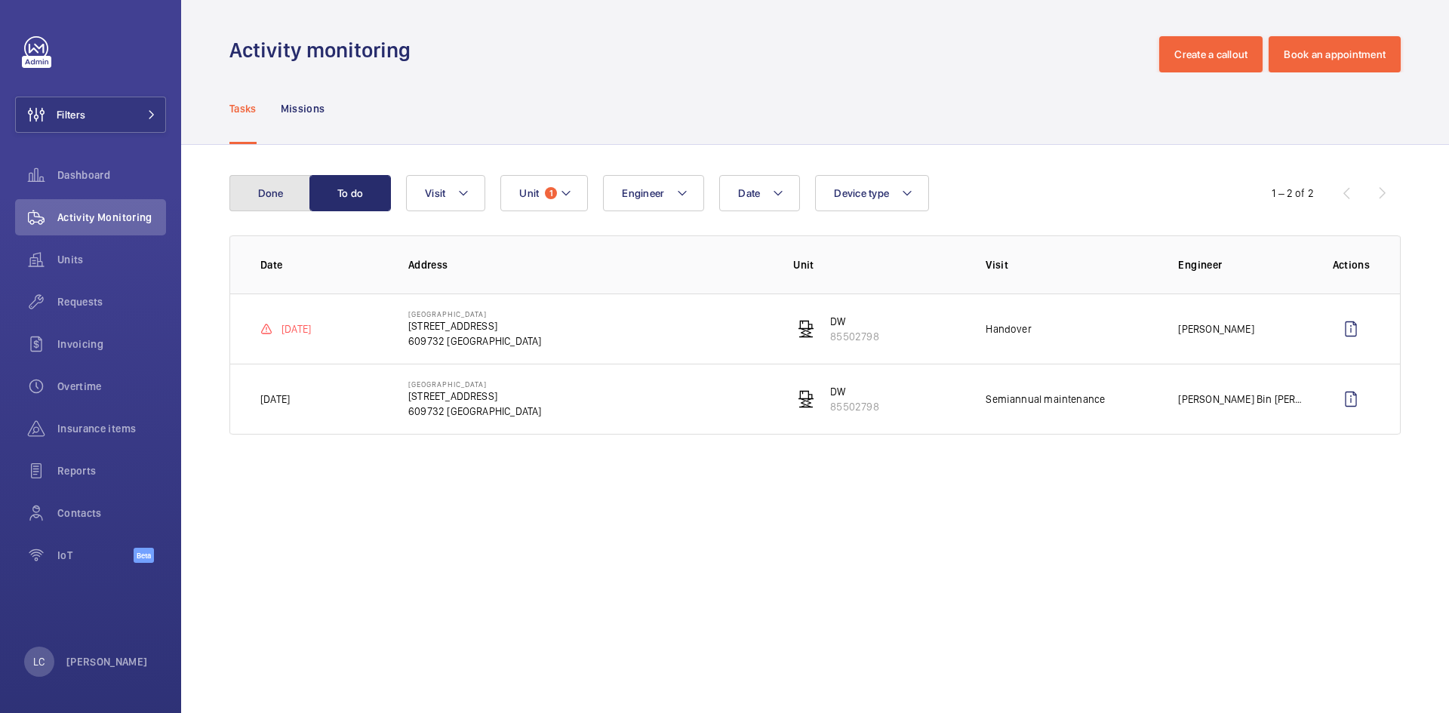
click at [274, 183] on button "Done" at bounding box center [270, 193] width 82 height 36
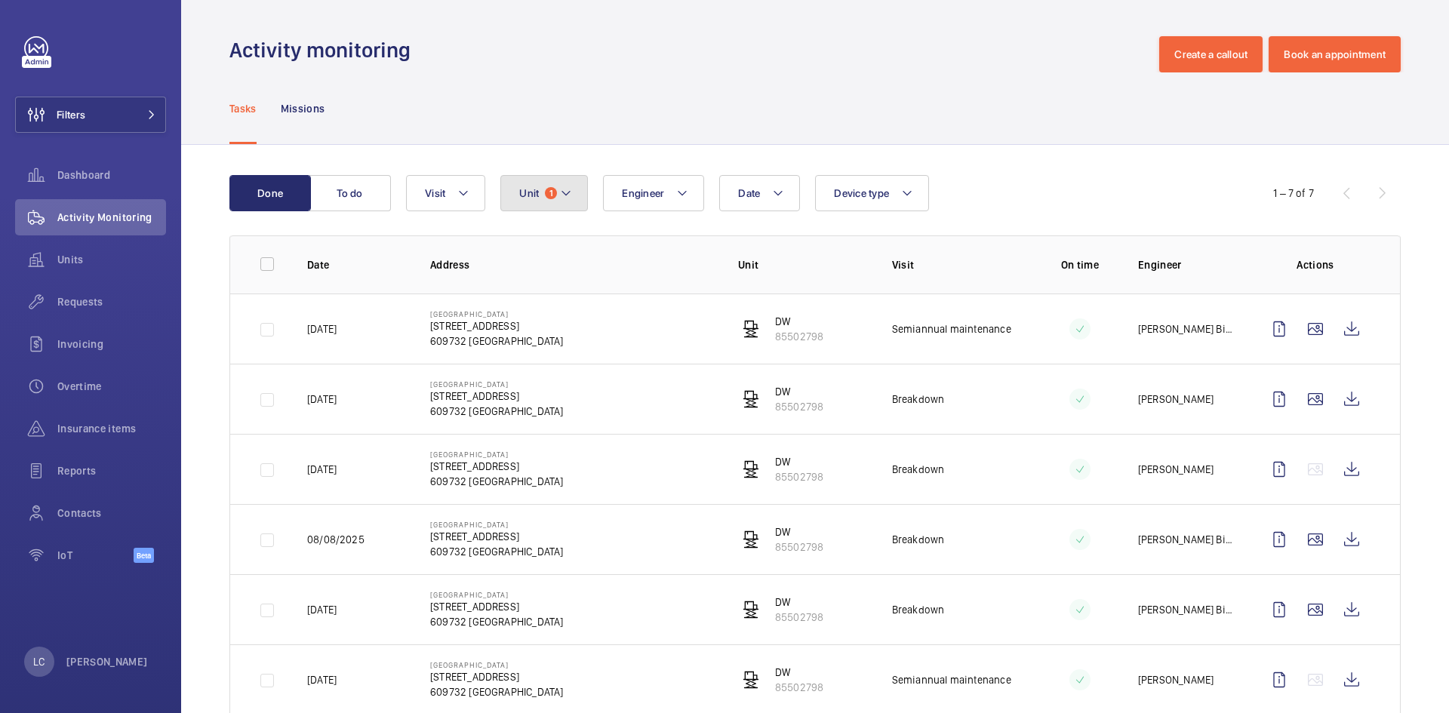
click at [505, 196] on button "Unit 1" at bounding box center [544, 193] width 88 height 36
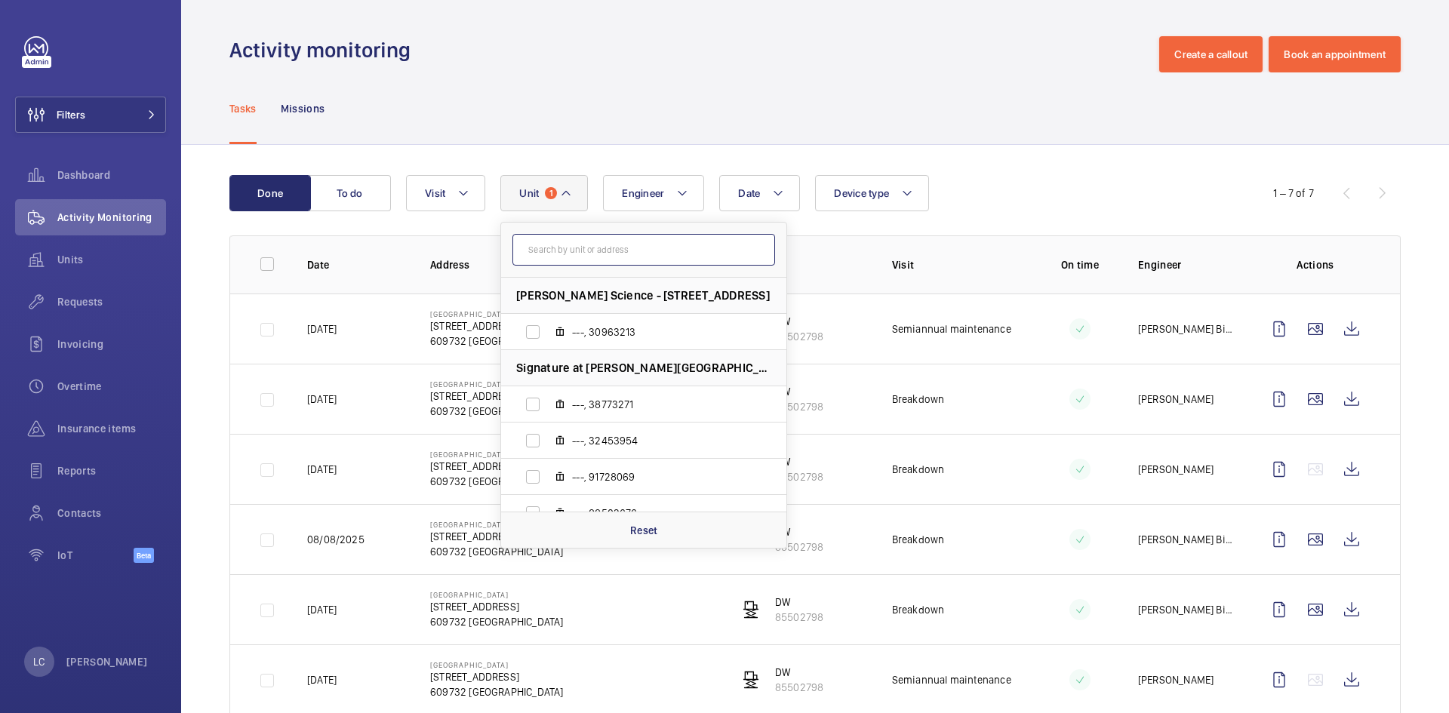
paste input "47588814"
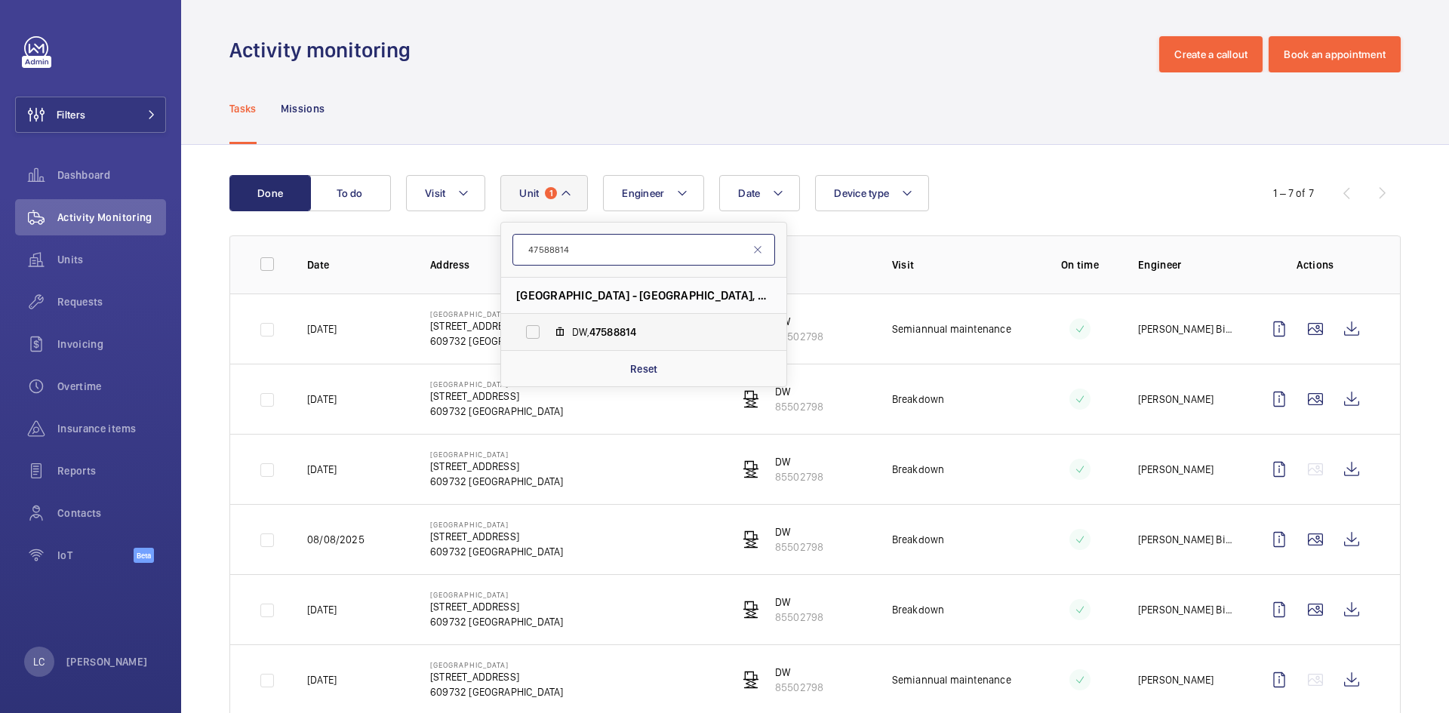
type input "47588814"
click at [559, 332] on mat-icon at bounding box center [560, 332] width 12 height 12
click at [548, 332] on input "DW, 47588814" at bounding box center [533, 332] width 30 height 30
checkbox input "true"
click at [642, 366] on p "Reset" at bounding box center [644, 369] width 28 height 15
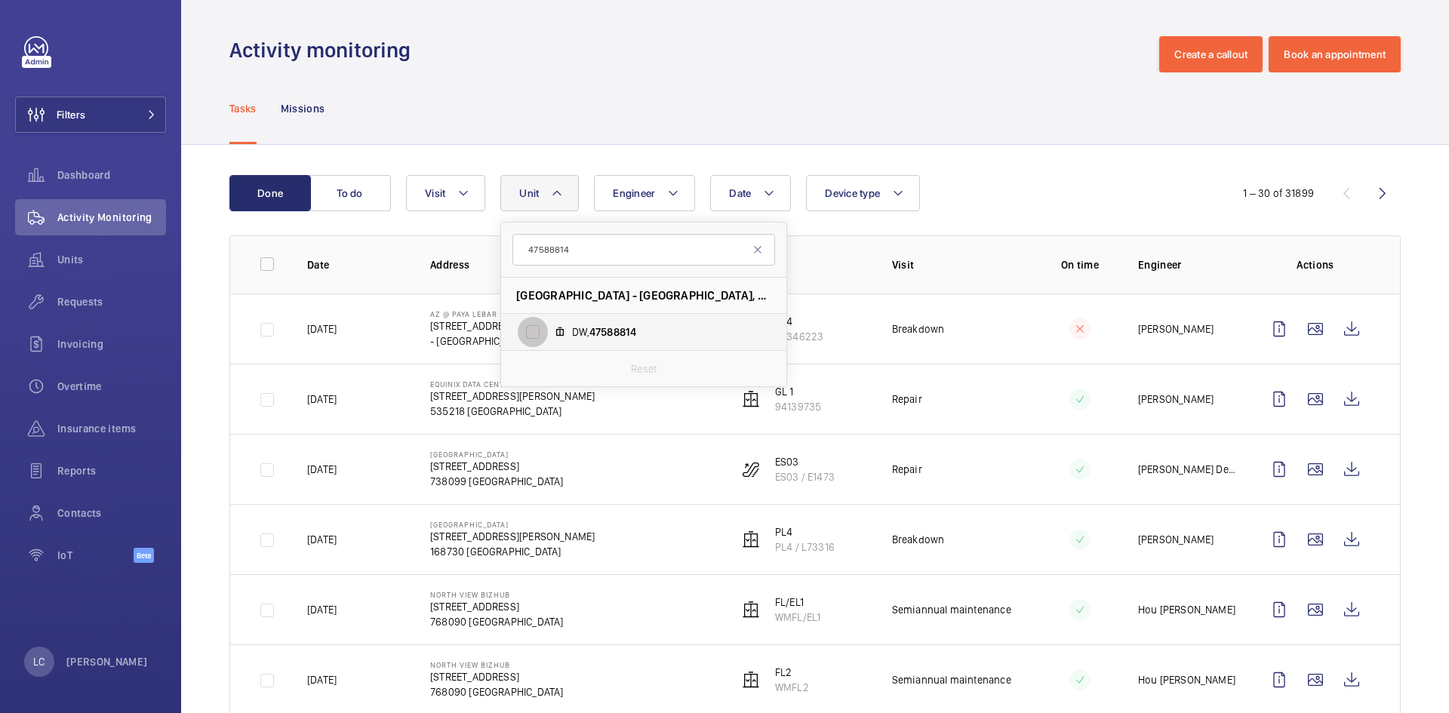
click at [528, 331] on input "DW, 47588814" at bounding box center [533, 332] width 30 height 30
checkbox input "true"
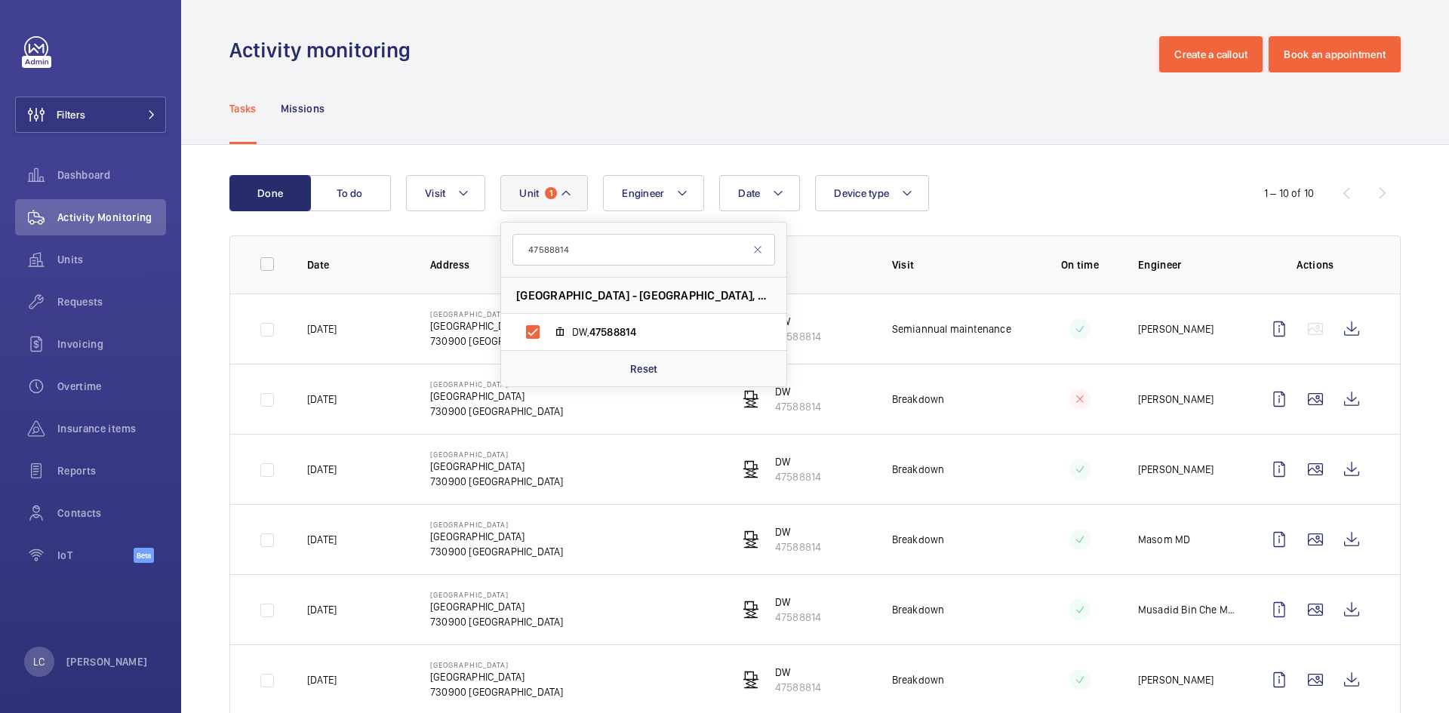
click at [722, 194] on div "Date Engineer Unit 1 47588814 [GEOGRAPHIC_DATA] - [GEOGRAPHIC_DATA], 730900 [GE…" at bounding box center [813, 193] width 814 height 36
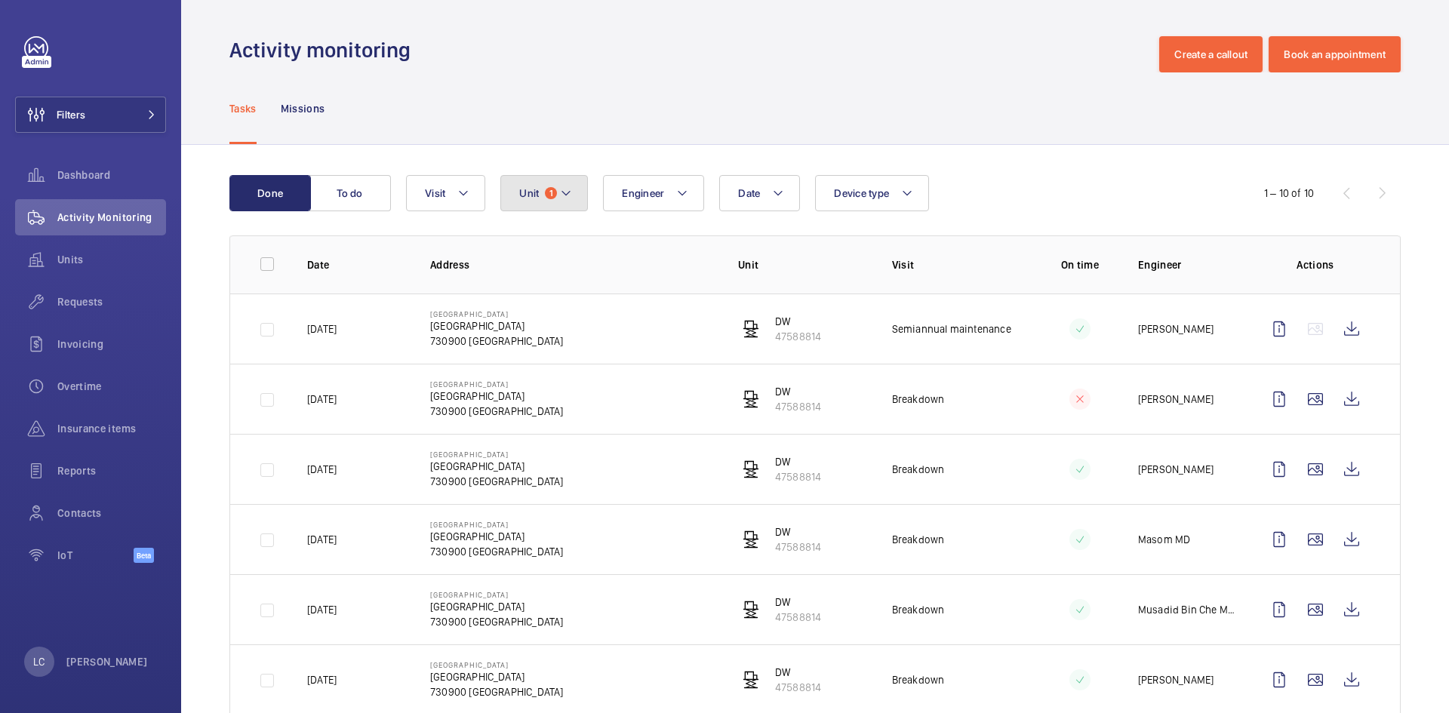
click at [557, 193] on span "1" at bounding box center [551, 193] width 12 height 12
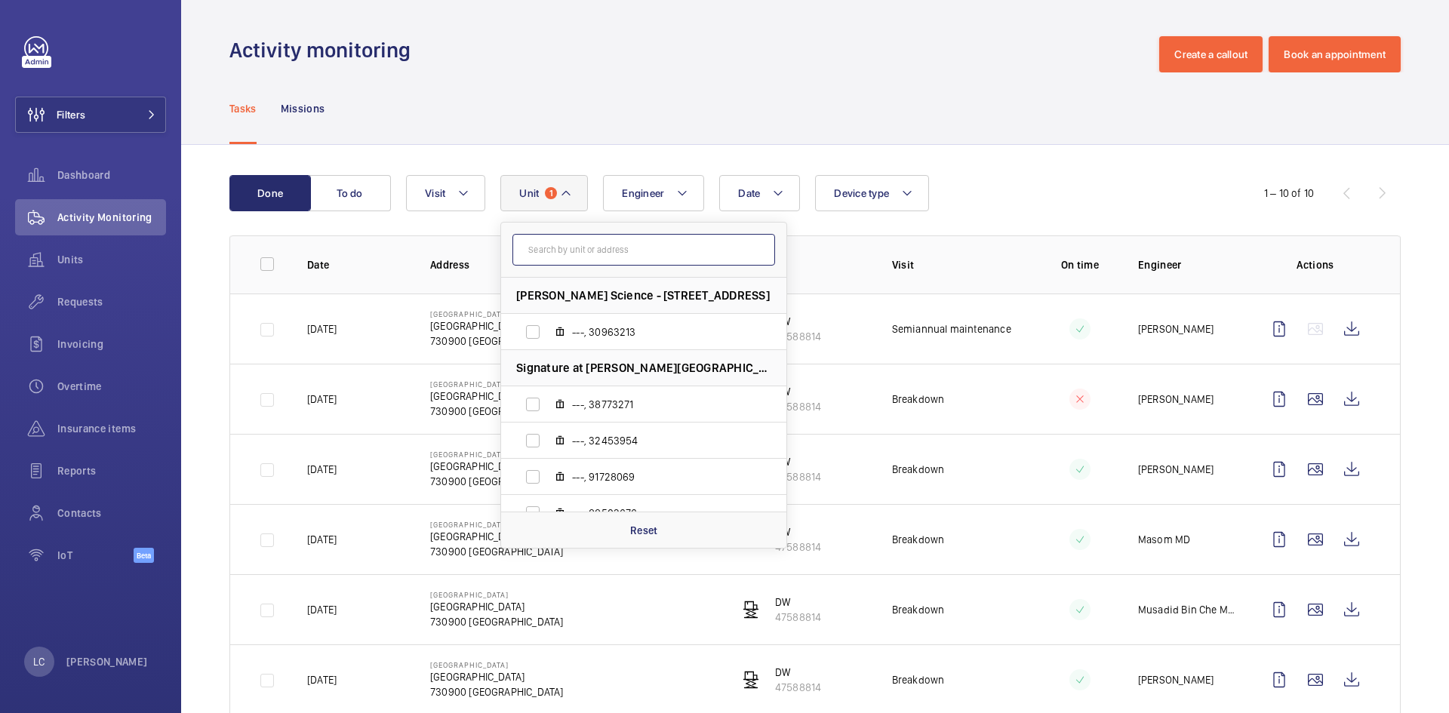
paste input "85502798"
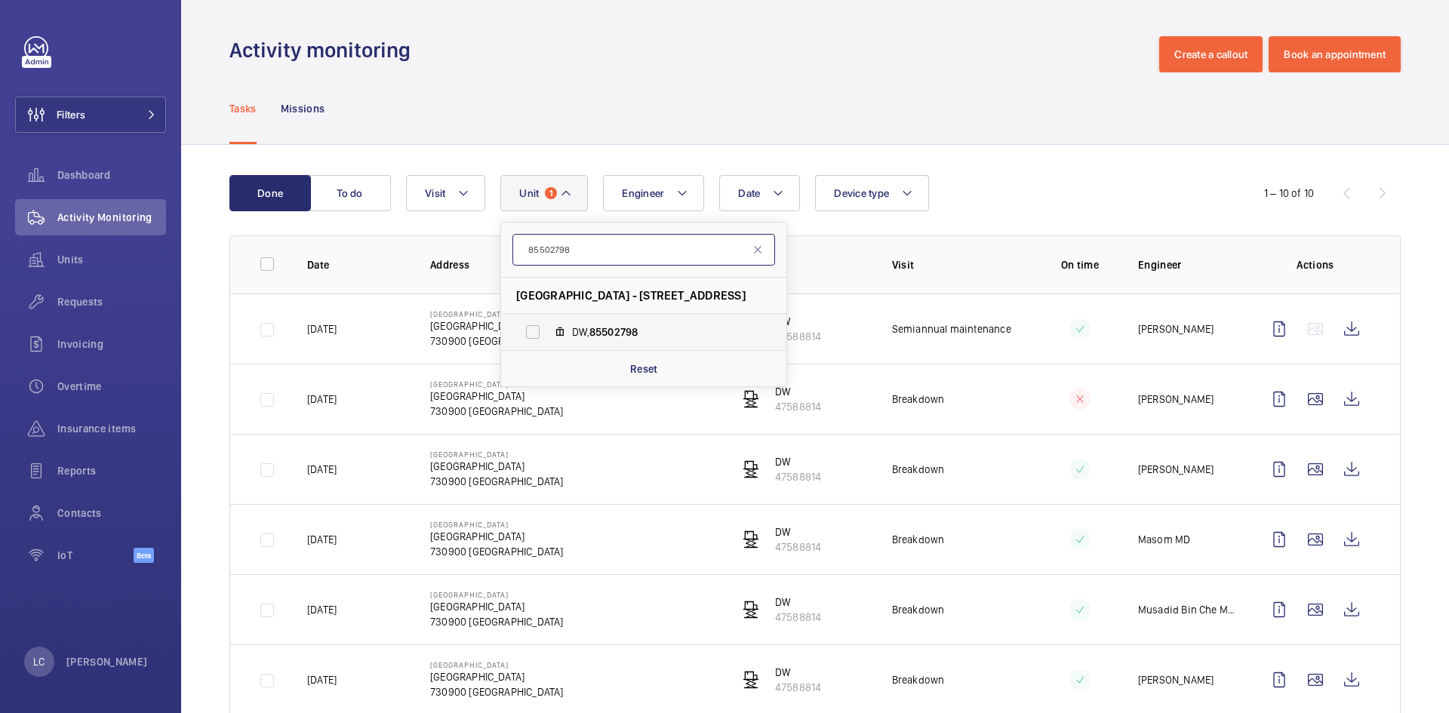
type input "85502798"
click at [629, 332] on span "85502798" at bounding box center [614, 332] width 48 height 12
click at [548, 332] on input "DW, 85502798" at bounding box center [533, 332] width 30 height 30
checkbox input "true"
click at [383, 208] on button "To do" at bounding box center [351, 193] width 82 height 36
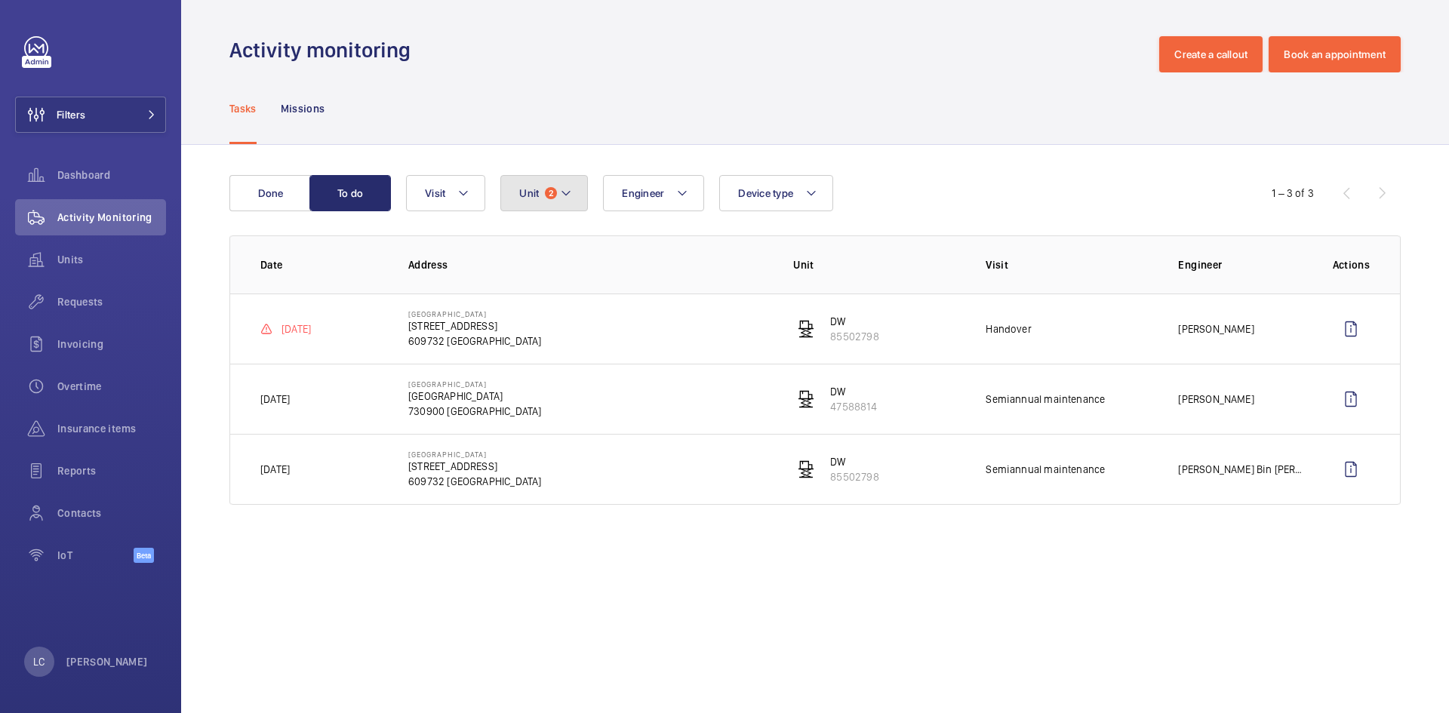
click at [568, 192] on mat-icon at bounding box center [566, 193] width 12 height 18
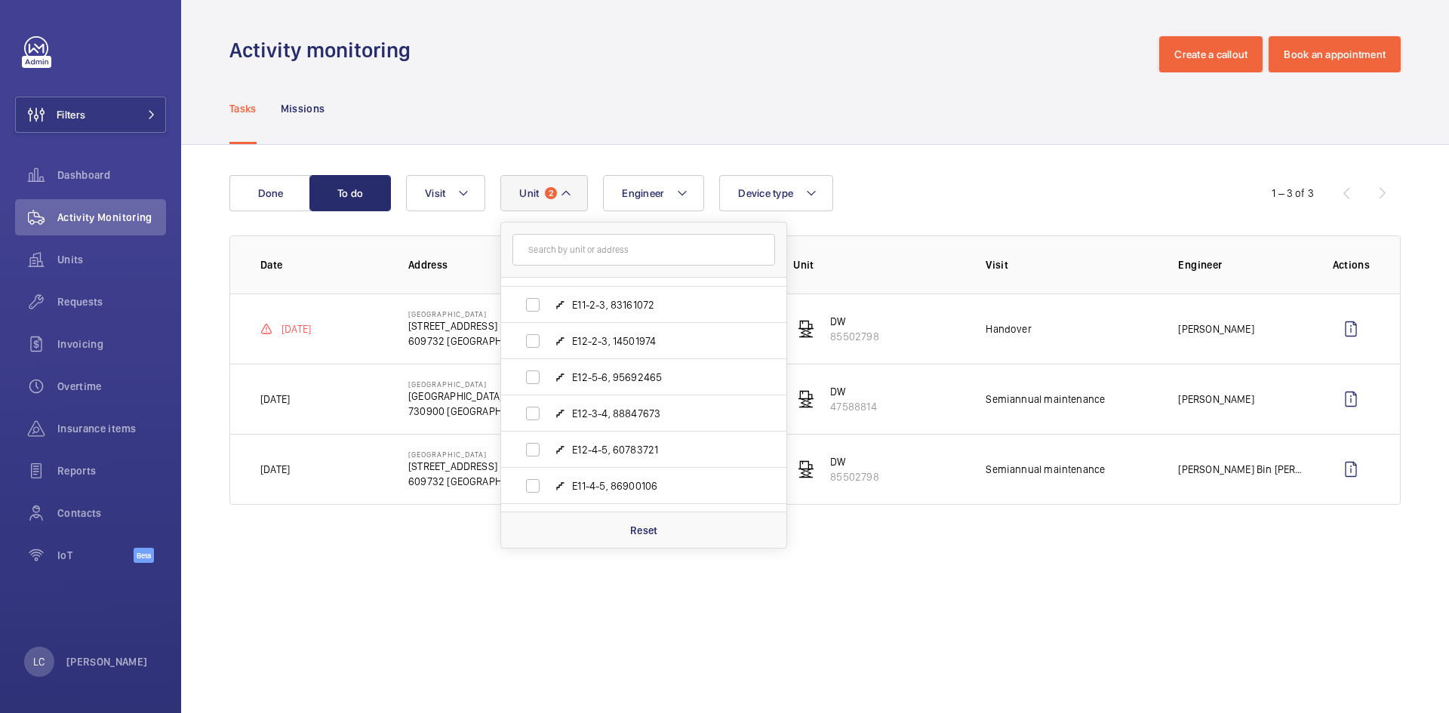
scroll to position [436, 0]
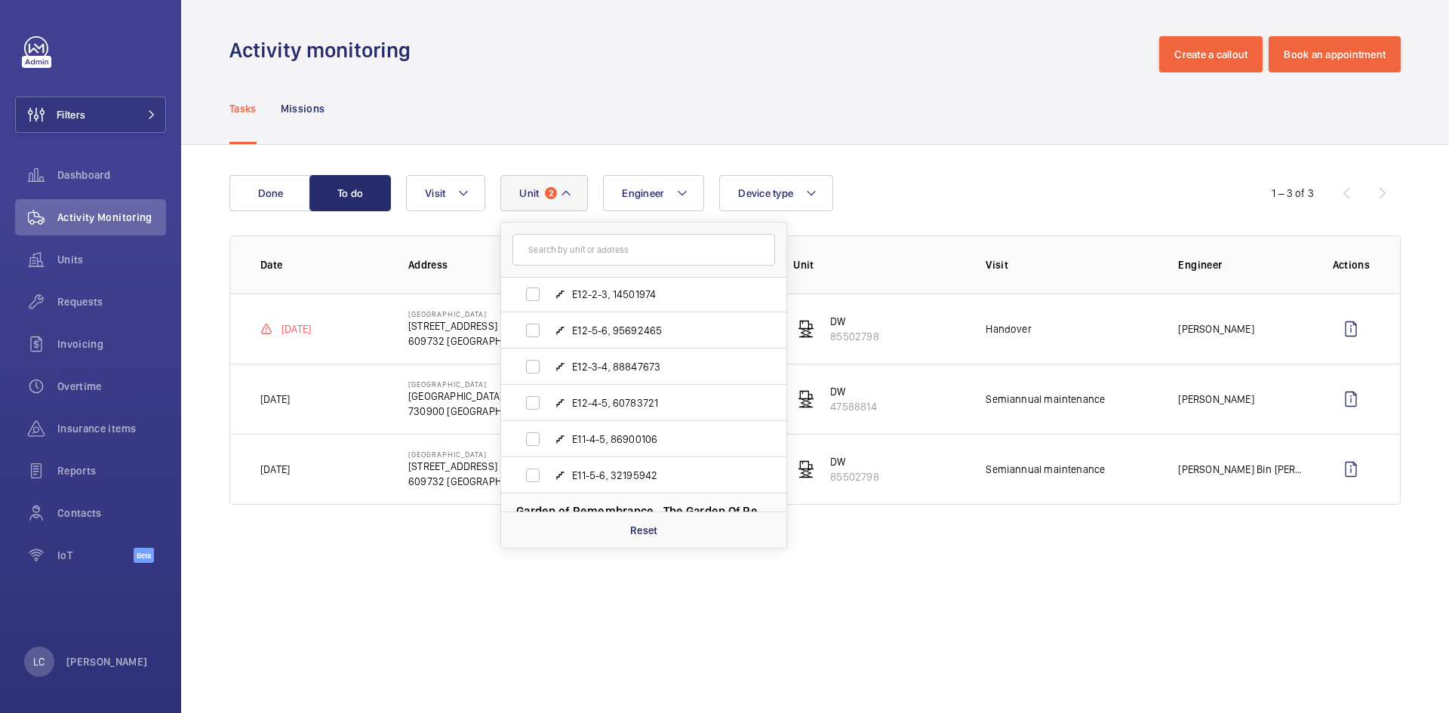
click at [722, 691] on wm-front-admin-operations-monitoring "Activity monitoring Create a callout Book an appointment Tasks Missions Done To…" at bounding box center [815, 356] width 1268 height 713
